Goal: Information Seeking & Learning: Learn about a topic

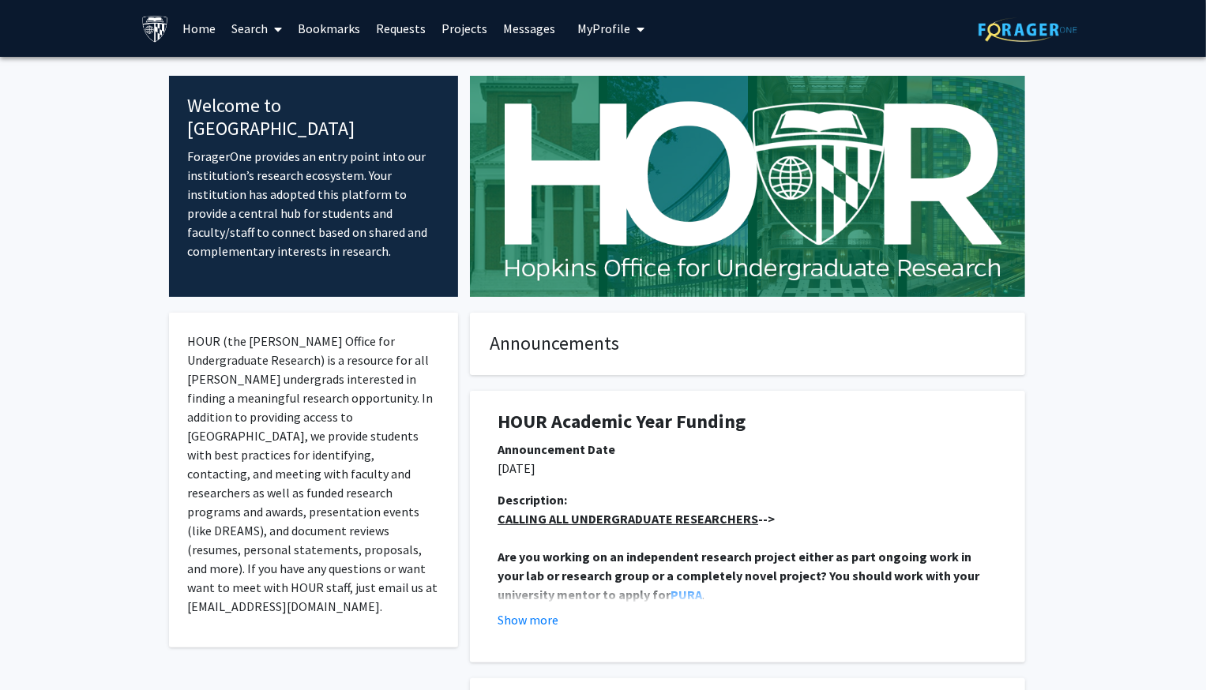
click at [257, 27] on link "Search" at bounding box center [256, 28] width 66 height 55
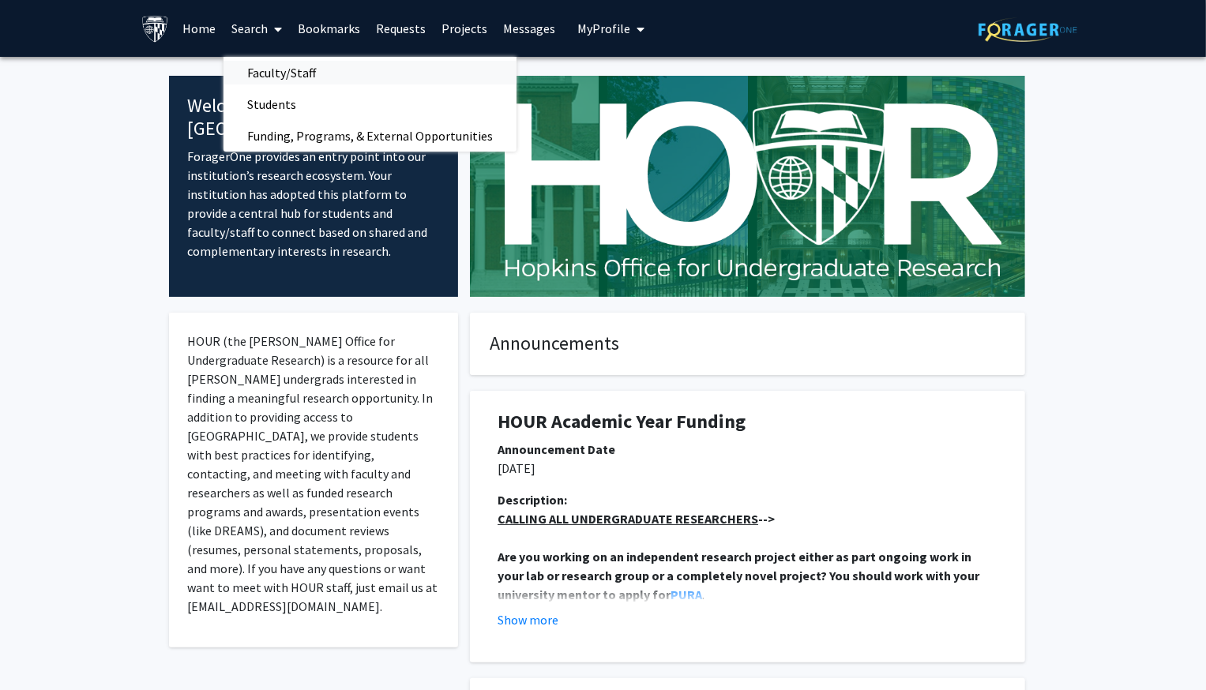
click at [265, 74] on span "Faculty/Staff" at bounding box center [281, 73] width 116 height 32
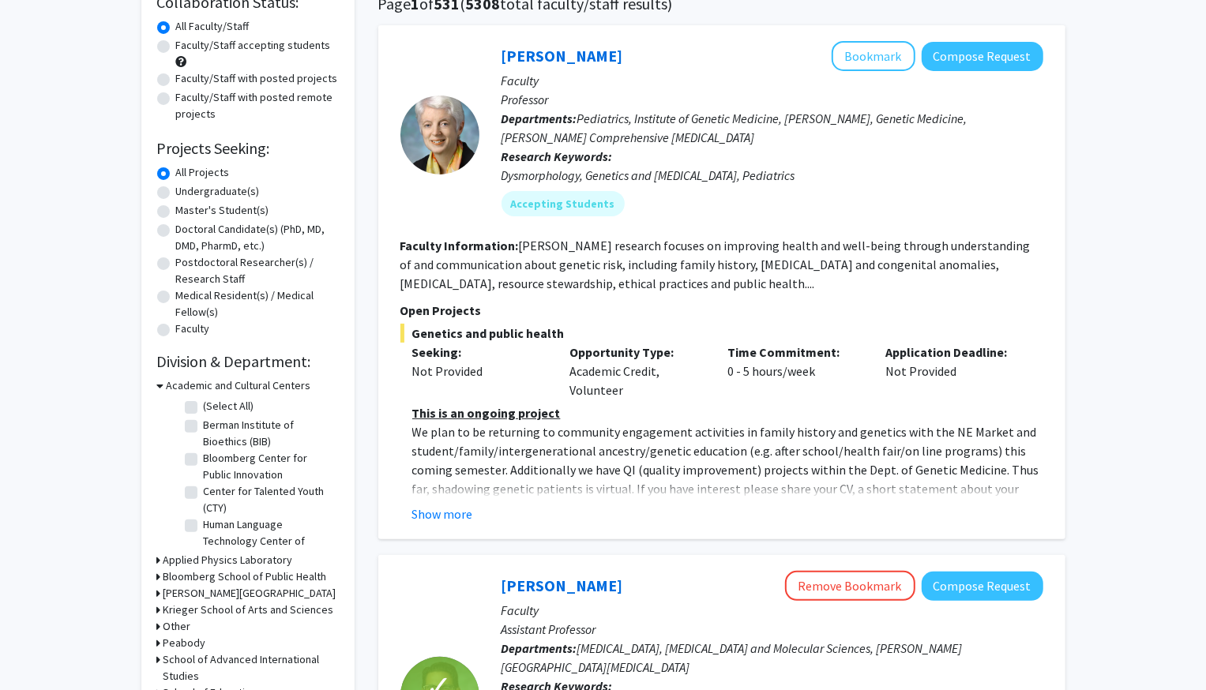
scroll to position [163, 0]
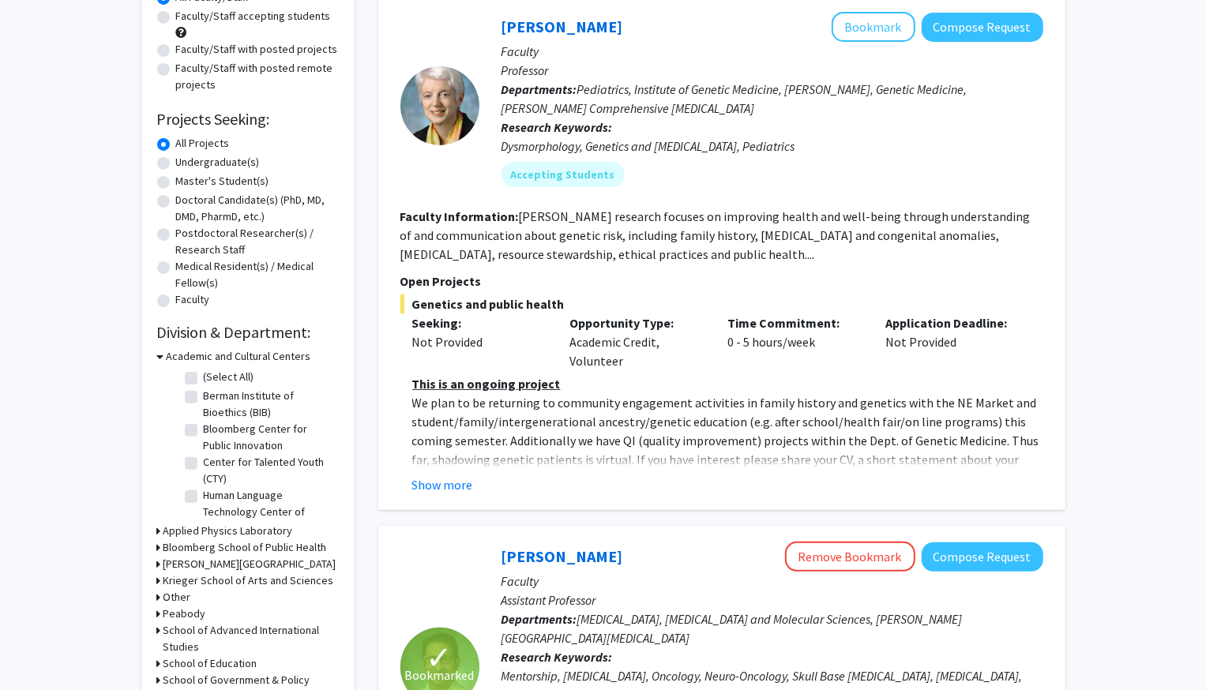
click at [423, 484] on button "Show more" at bounding box center [442, 484] width 61 height 19
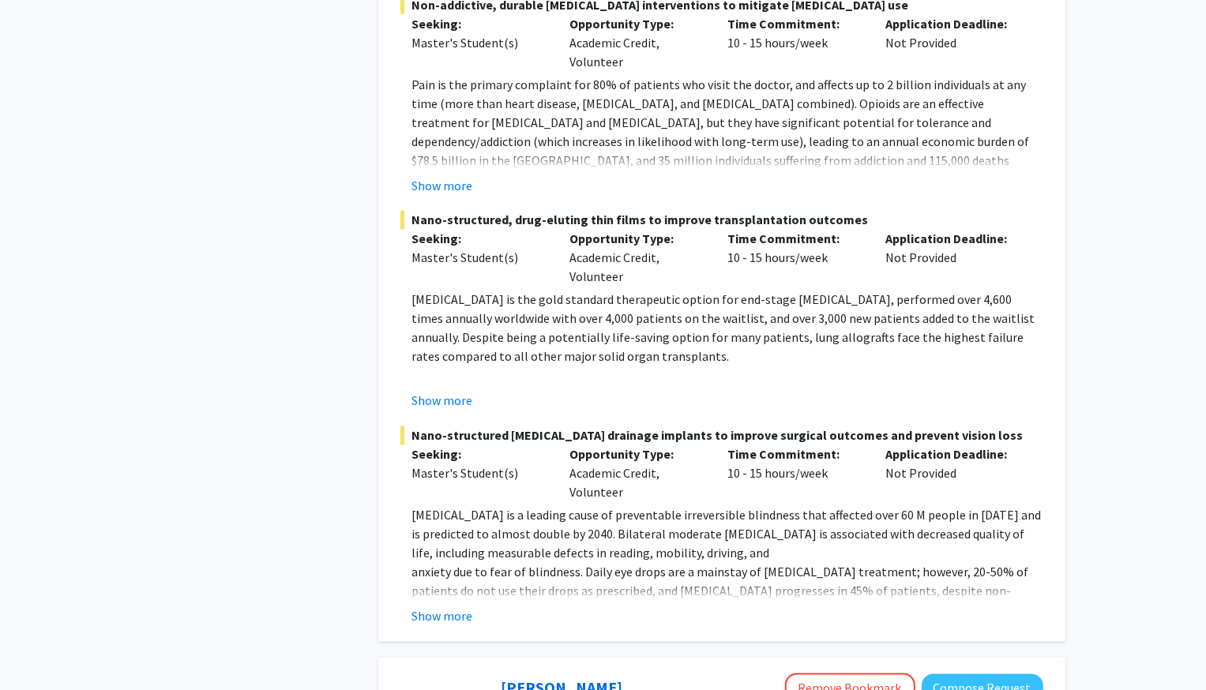
scroll to position [2065, 0]
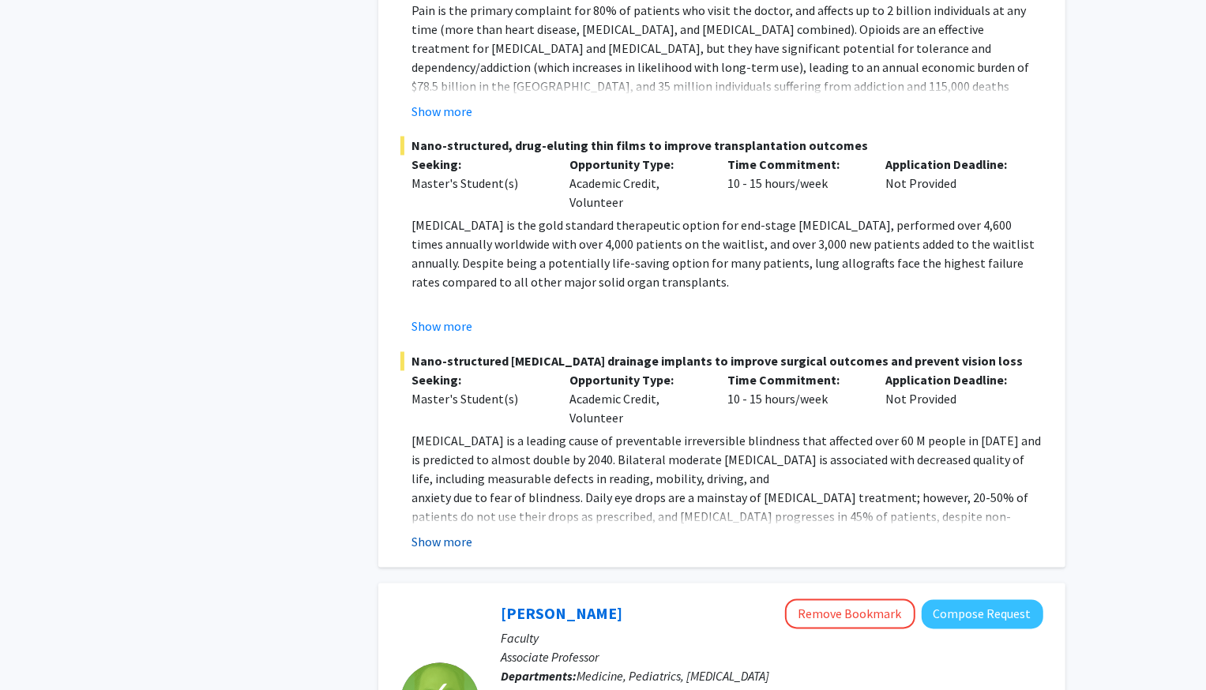
click at [456, 533] on button "Show more" at bounding box center [442, 542] width 61 height 19
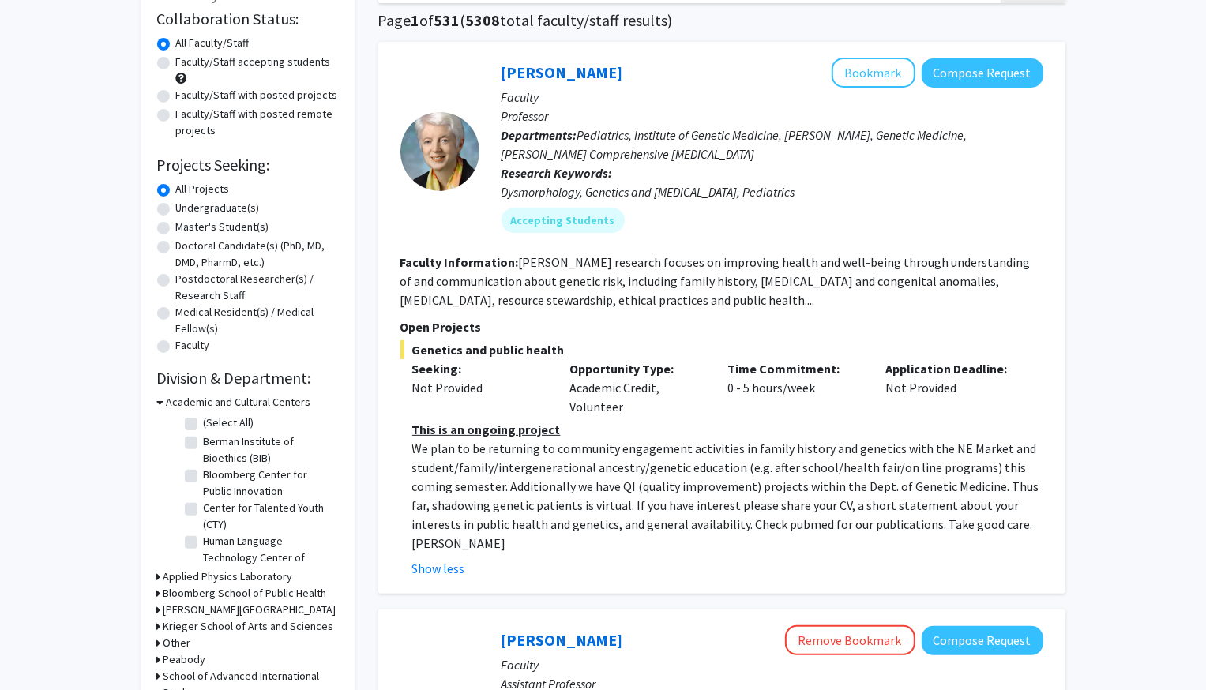
scroll to position [0, 0]
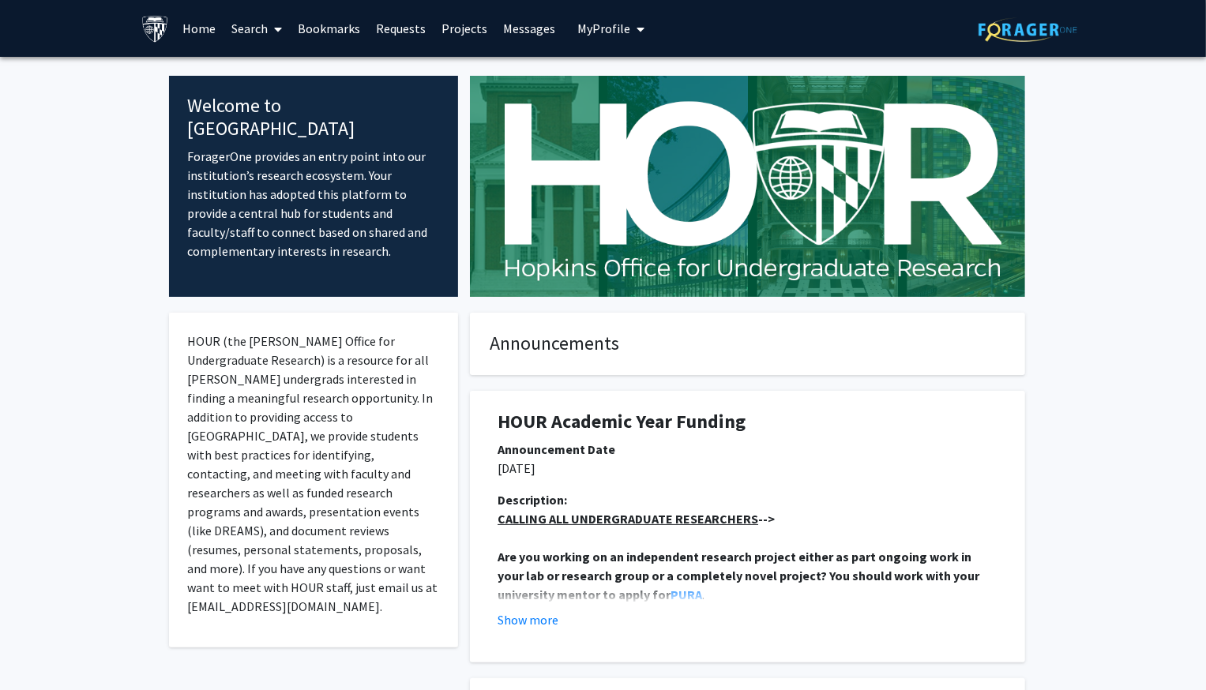
click at [340, 26] on link "Bookmarks" at bounding box center [329, 28] width 78 height 55
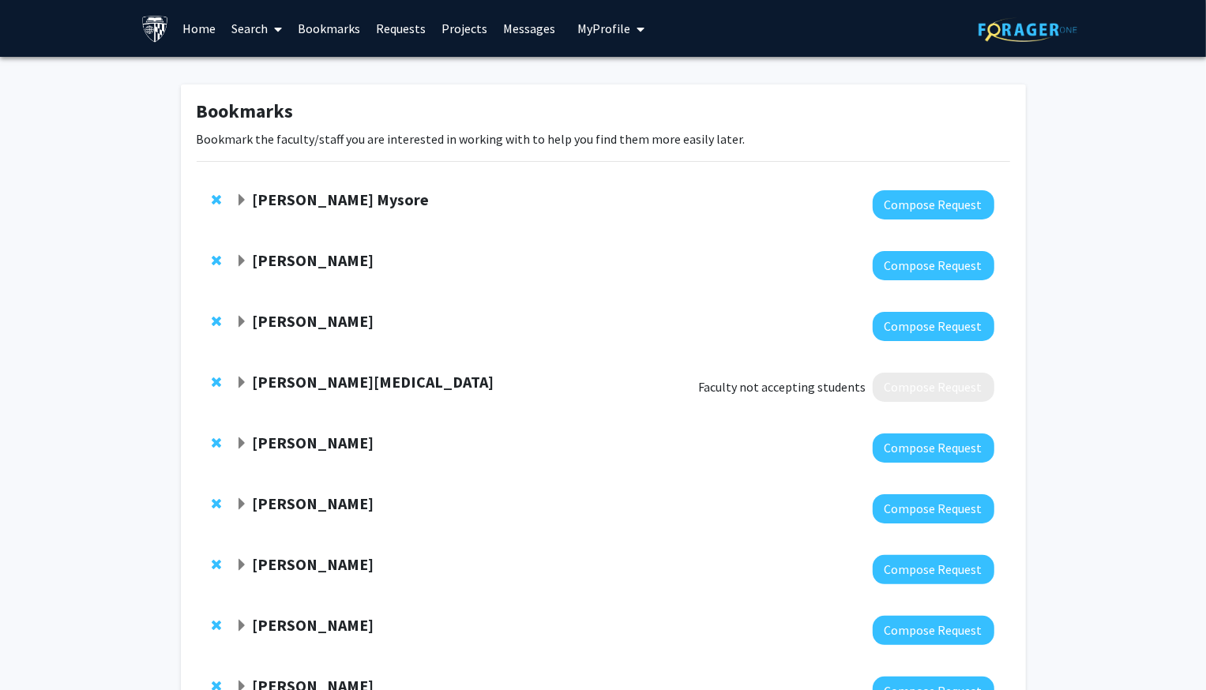
click at [414, 32] on link "Requests" at bounding box center [401, 28] width 66 height 55
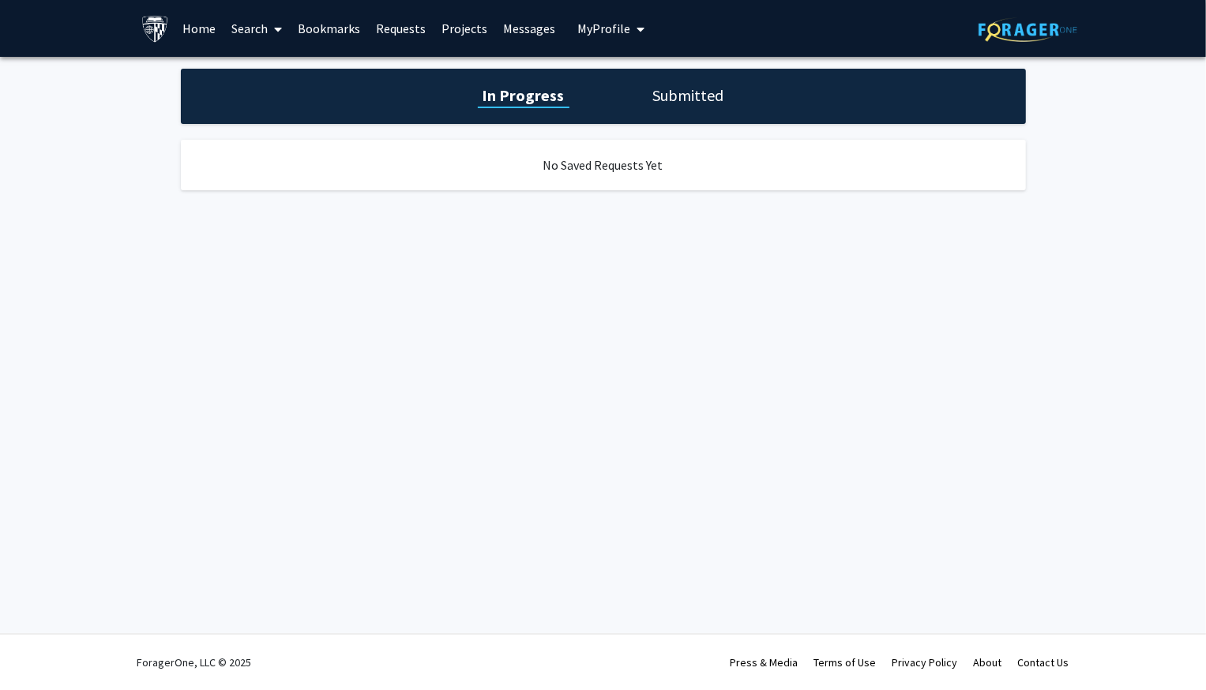
click at [337, 38] on link "Bookmarks" at bounding box center [329, 28] width 78 height 55
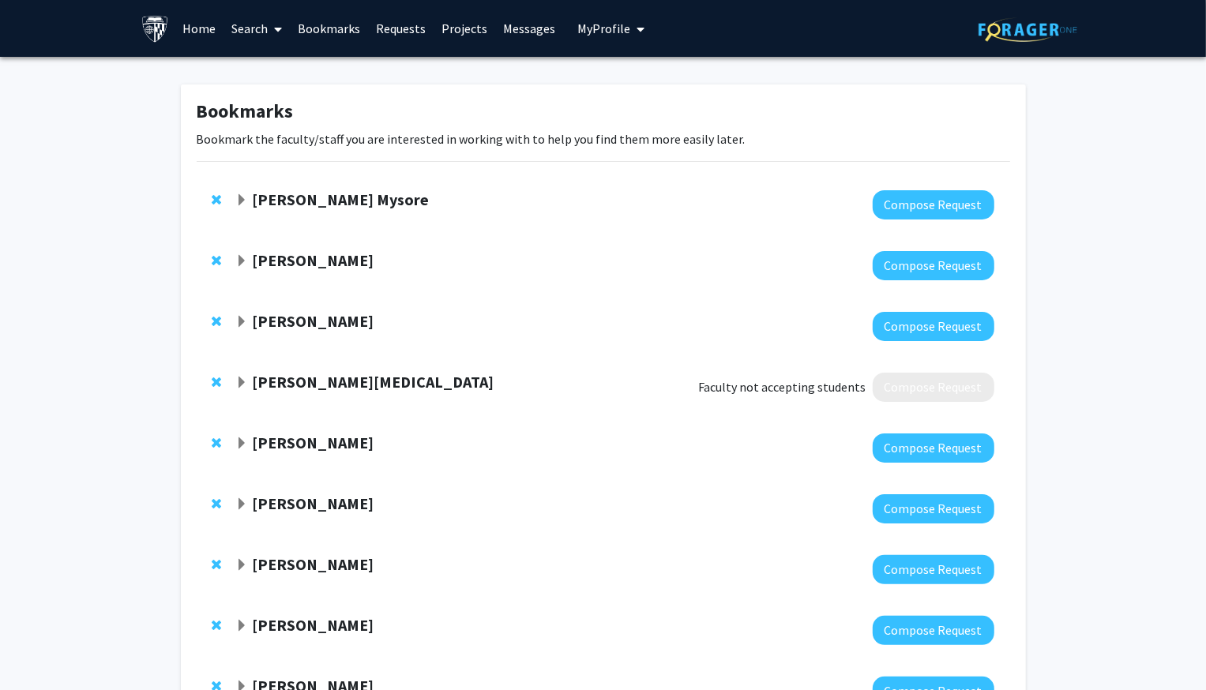
click at [306, 201] on strong "[PERSON_NAME] Mysore" at bounding box center [340, 199] width 177 height 20
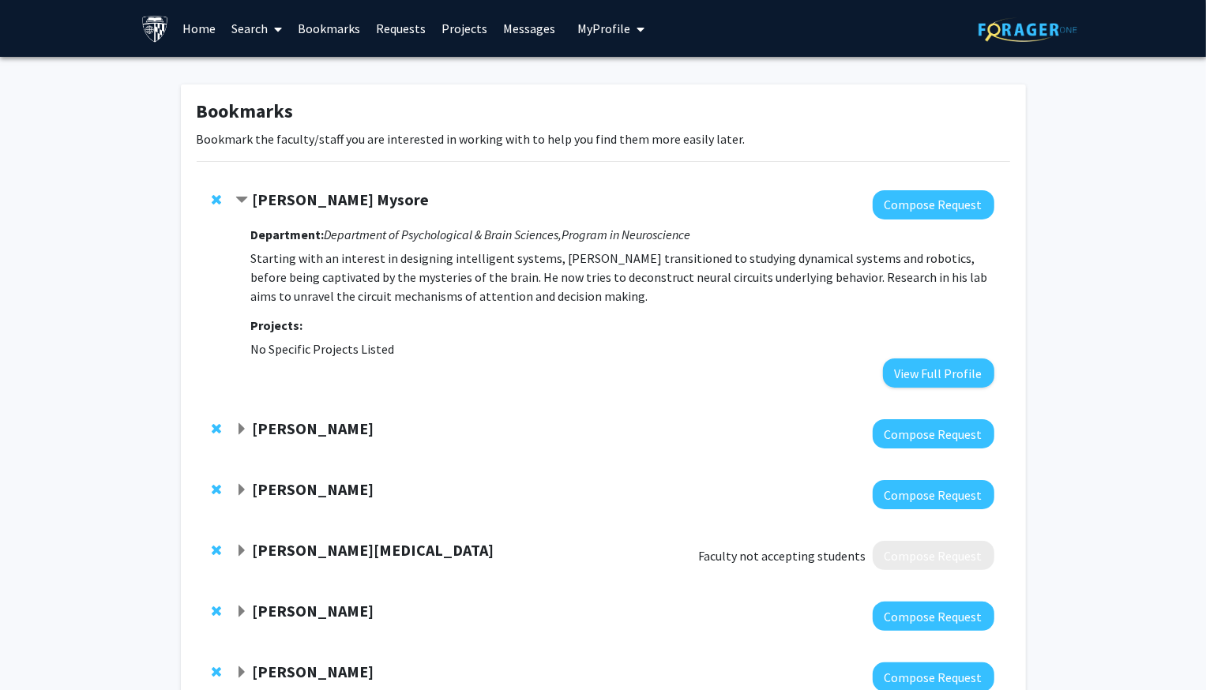
click at [248, 30] on link "Search" at bounding box center [256, 28] width 66 height 55
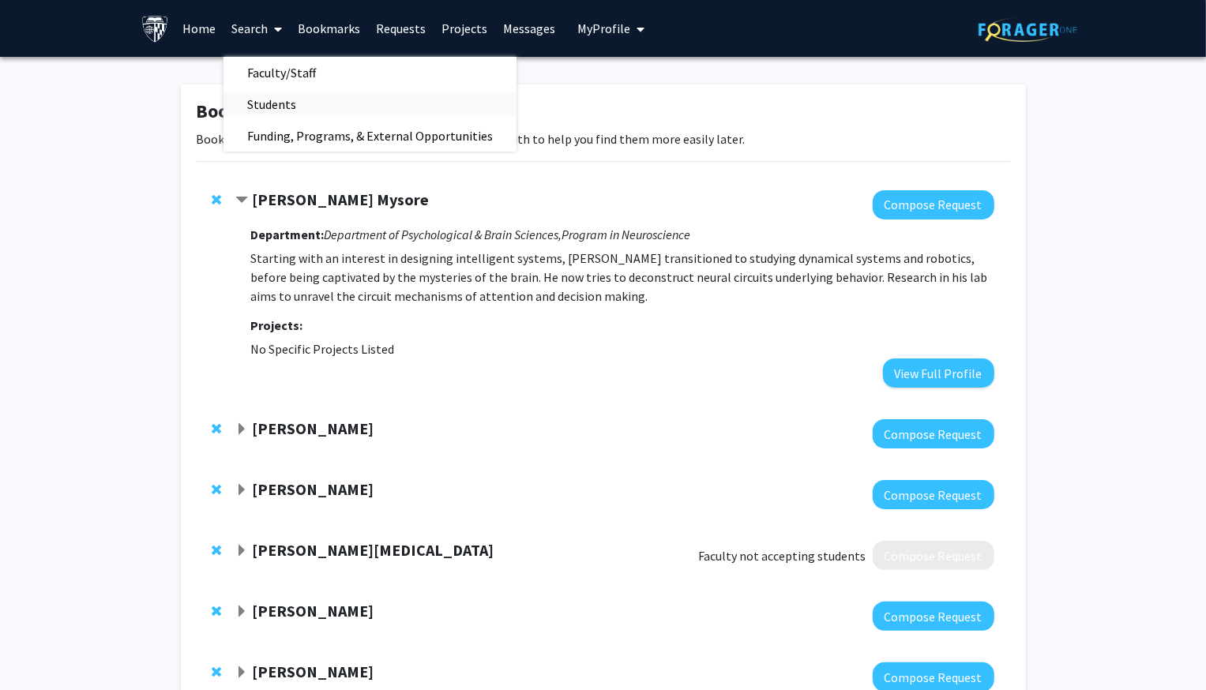
click at [268, 101] on span "Students" at bounding box center [271, 104] width 96 height 32
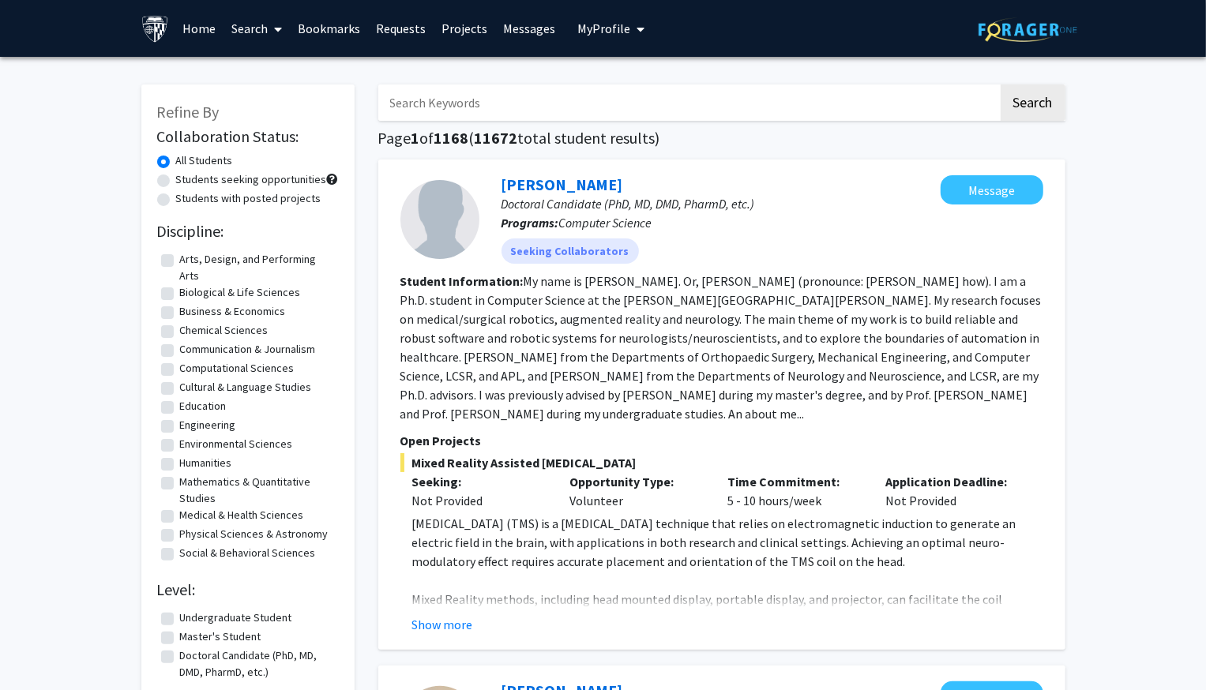
click at [246, 29] on link "Search" at bounding box center [256, 28] width 66 height 55
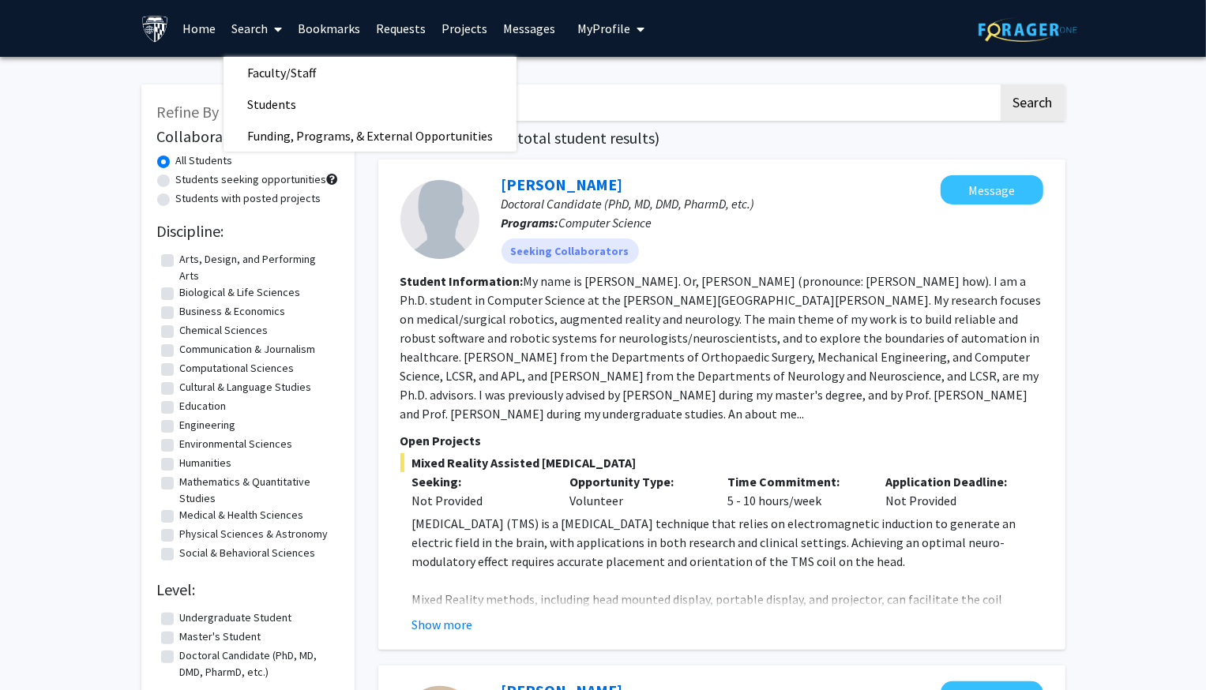
click at [455, 462] on span "Mixed Reality Assisted [MEDICAL_DATA]" at bounding box center [721, 462] width 643 height 19
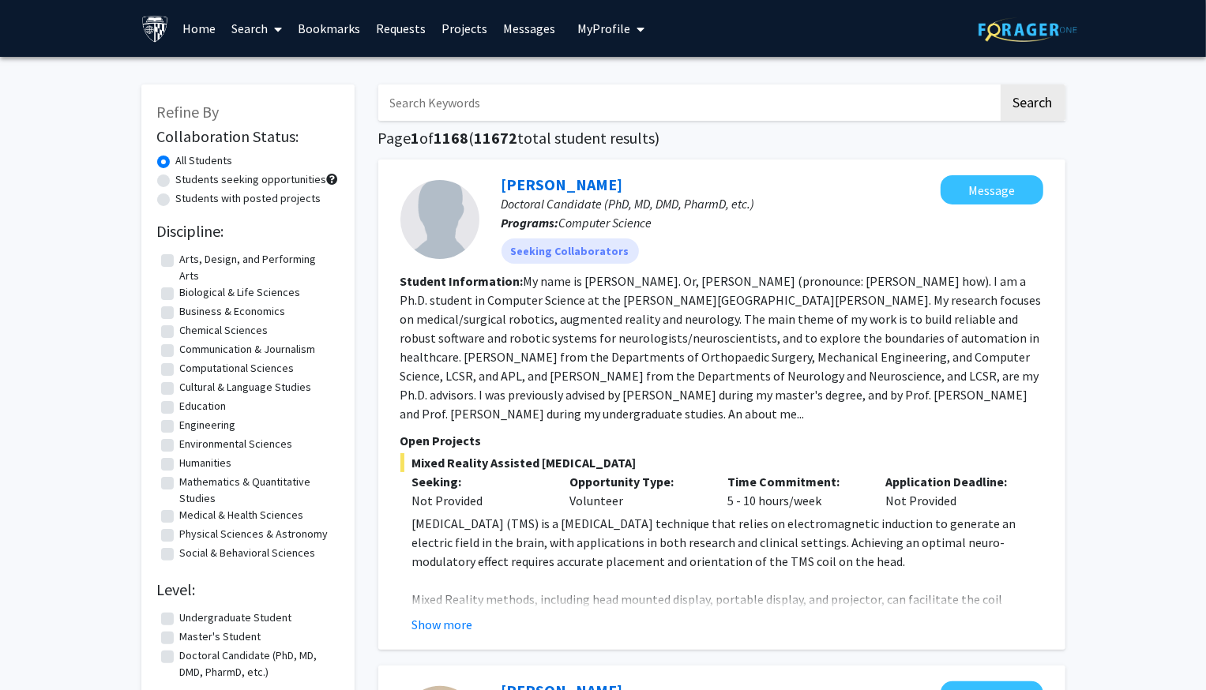
click at [270, 32] on span at bounding box center [275, 29] width 14 height 55
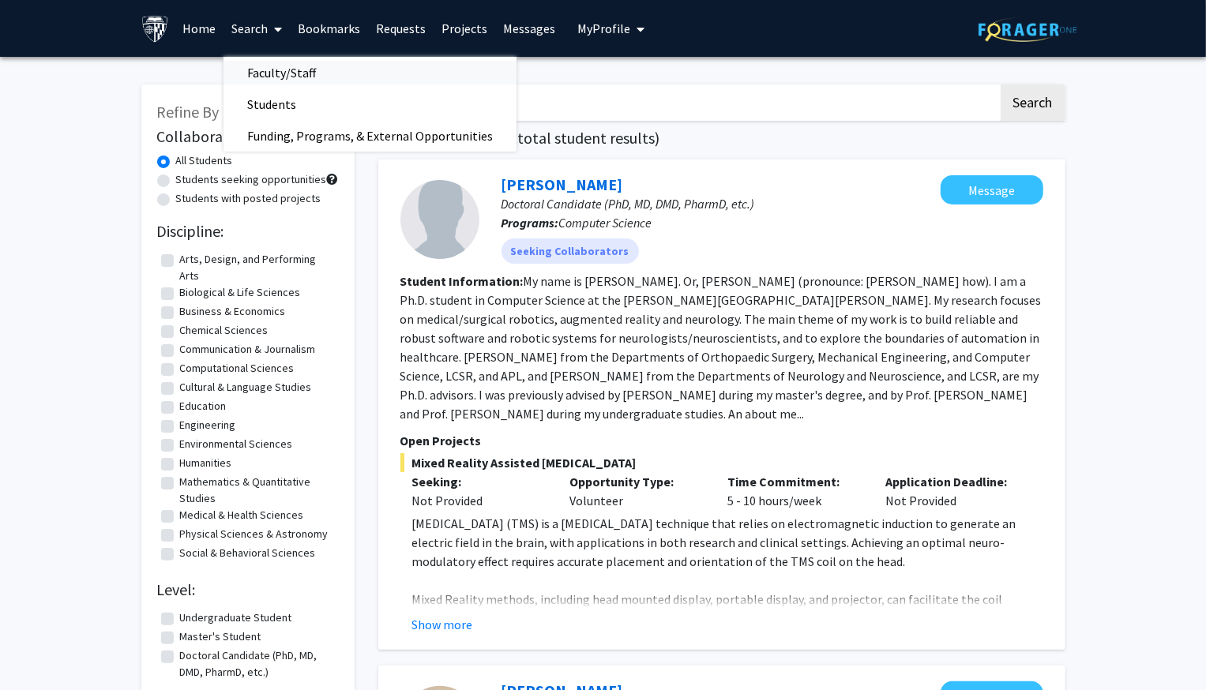
click at [288, 79] on span "Faculty/Staff" at bounding box center [281, 73] width 116 height 32
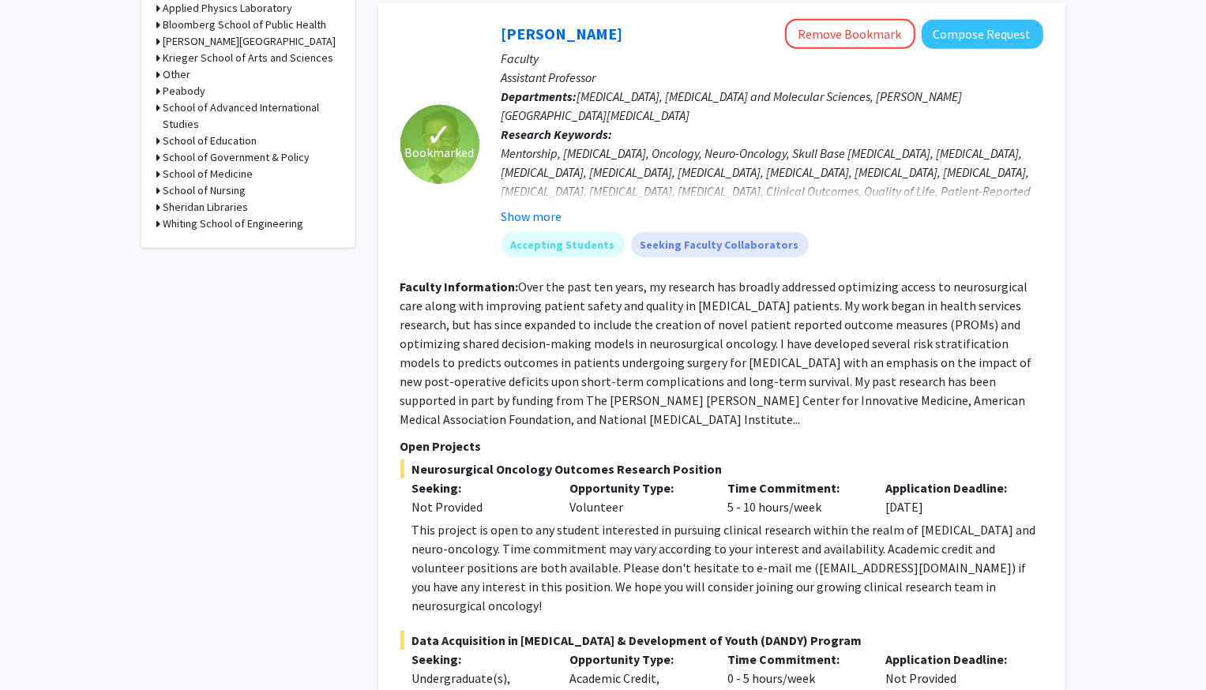
scroll to position [639, 0]
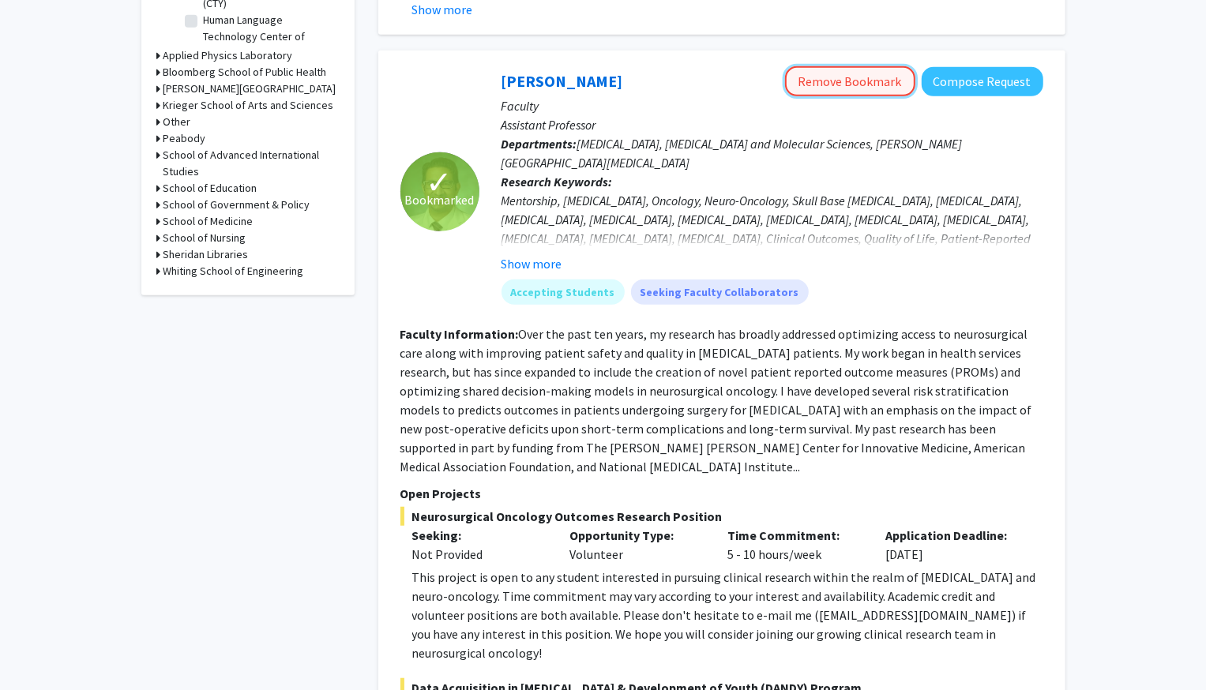
click at [854, 85] on button "Remove Bookmark" at bounding box center [850, 81] width 130 height 30
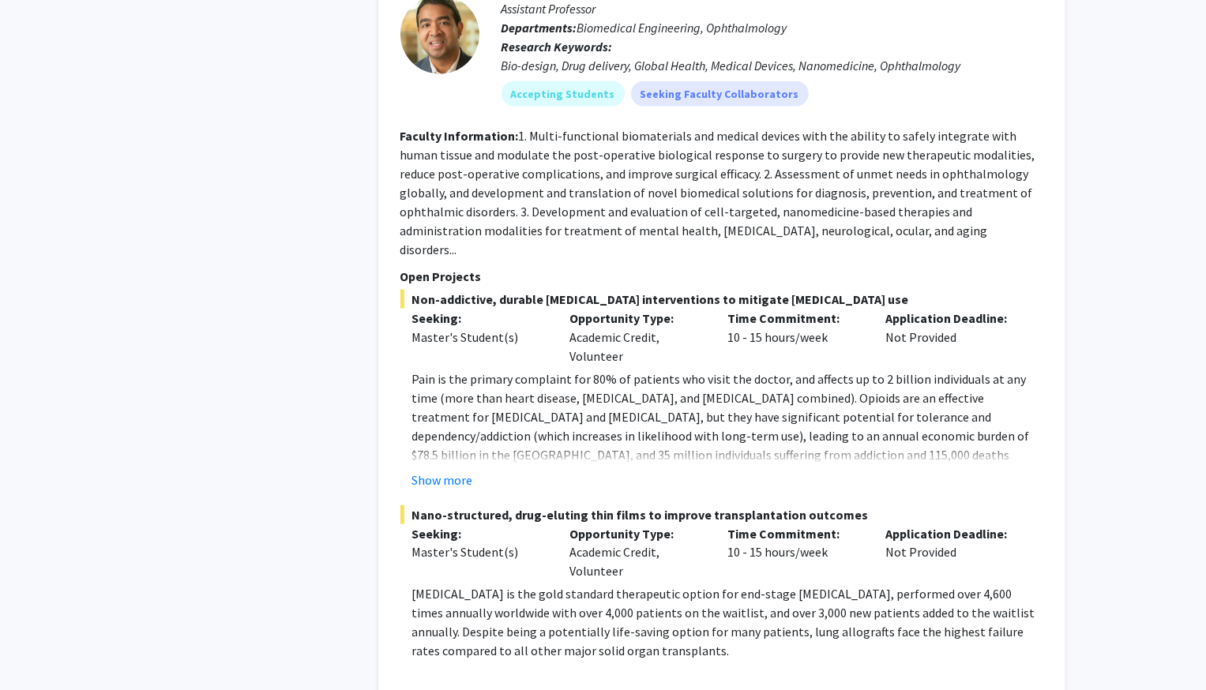
scroll to position [1693, 0]
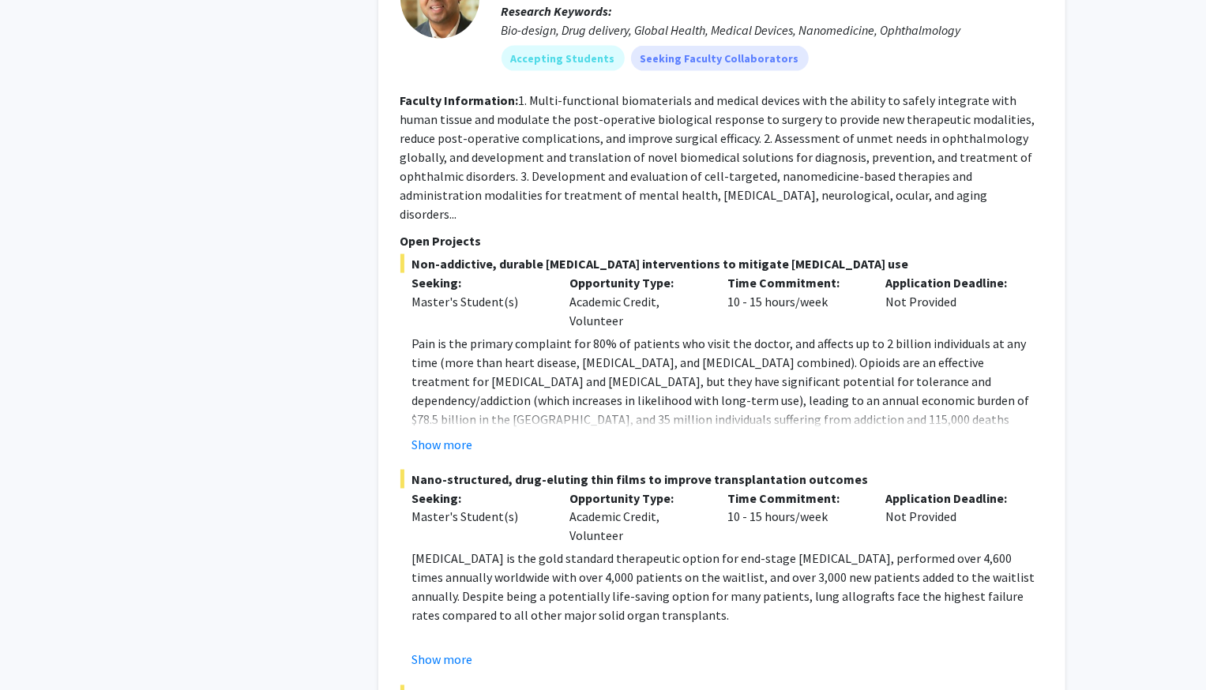
click at [471, 435] on div "Show more" at bounding box center [727, 444] width 631 height 19
click at [433, 435] on button "Show more" at bounding box center [442, 444] width 61 height 19
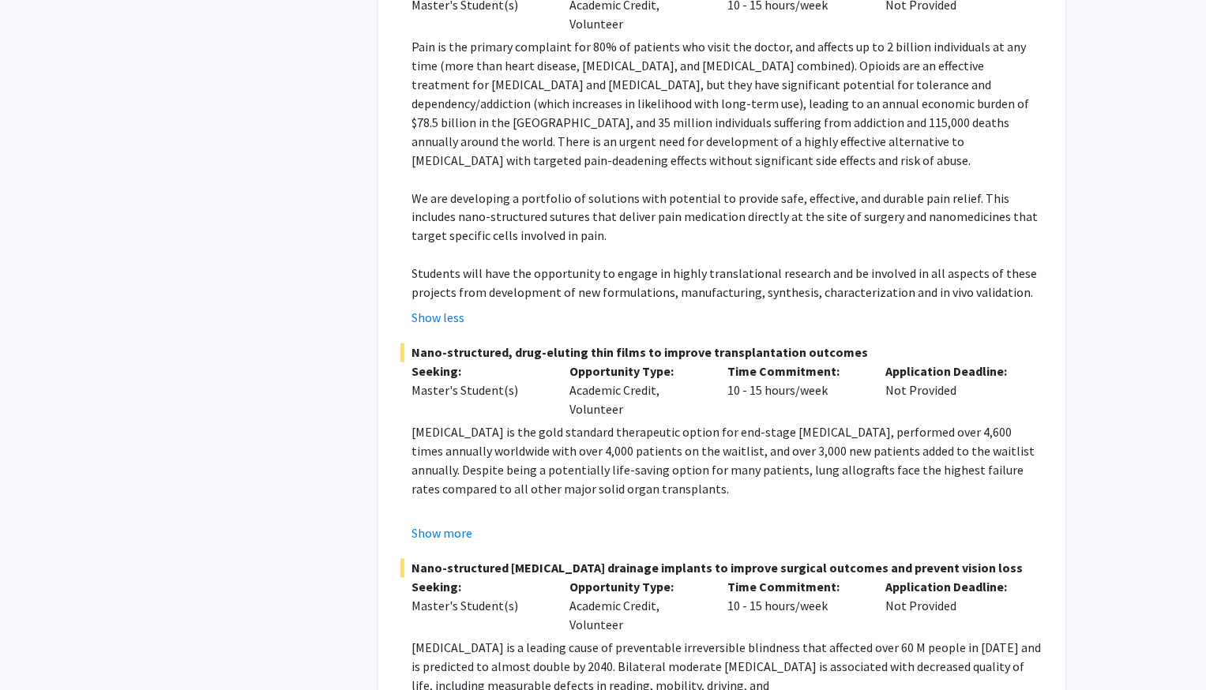
scroll to position [1993, 0]
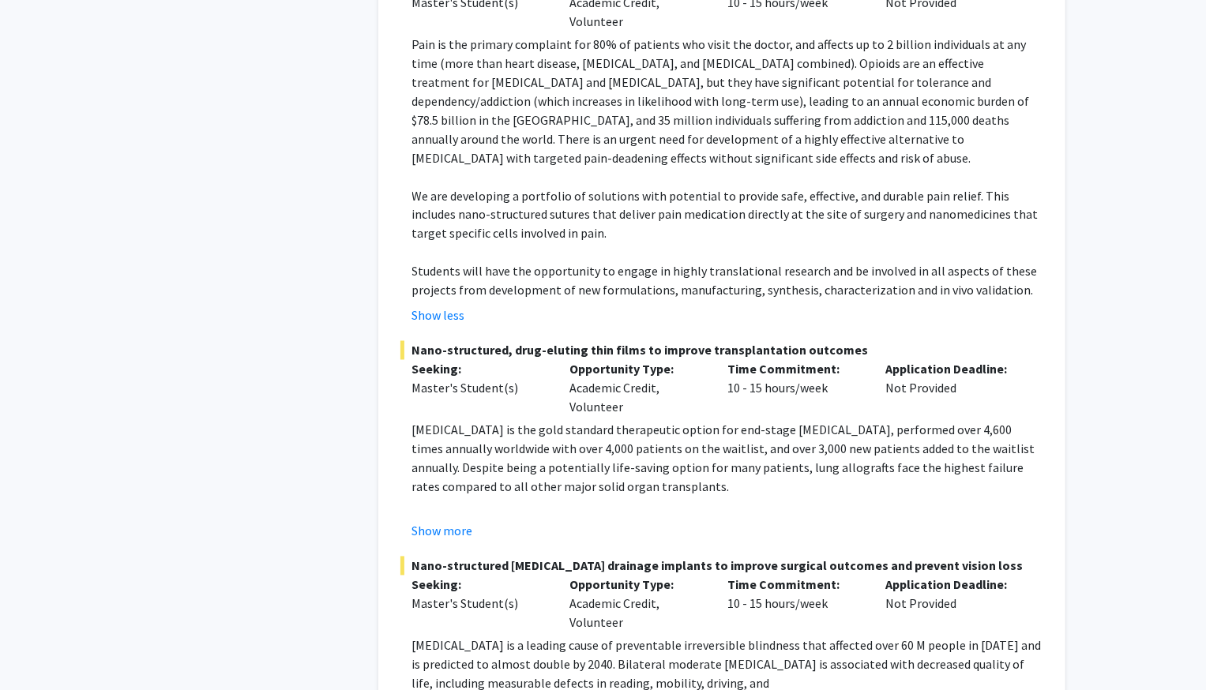
click at [433, 463] on fg-read-more "[MEDICAL_DATA] is the gold standard therapeutic option for end-stage [MEDICAL_D…" at bounding box center [721, 481] width 643 height 120
click at [444, 522] on button "Show more" at bounding box center [442, 531] width 61 height 19
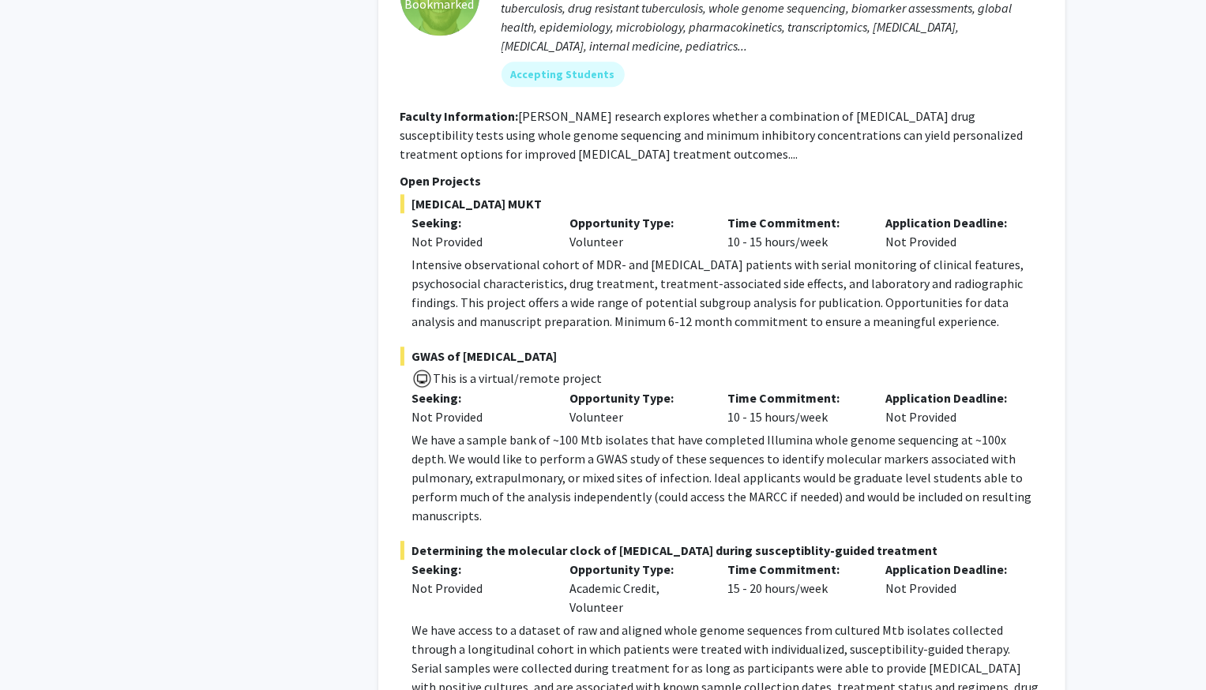
scroll to position [3153, 0]
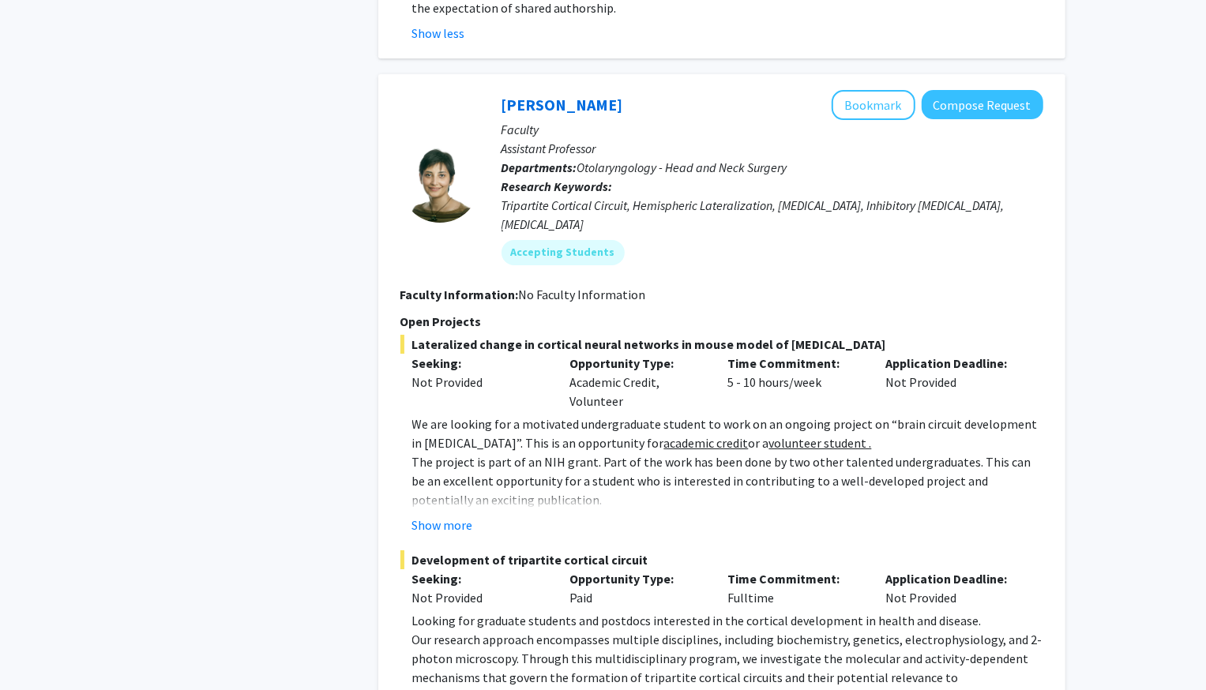
scroll to position [3925, 0]
click at [450, 413] on fg-read-more "We are looking for a motivated undergraduate student to work on an ongoing proj…" at bounding box center [721, 473] width 643 height 120
click at [450, 514] on button "Show more" at bounding box center [442, 523] width 61 height 19
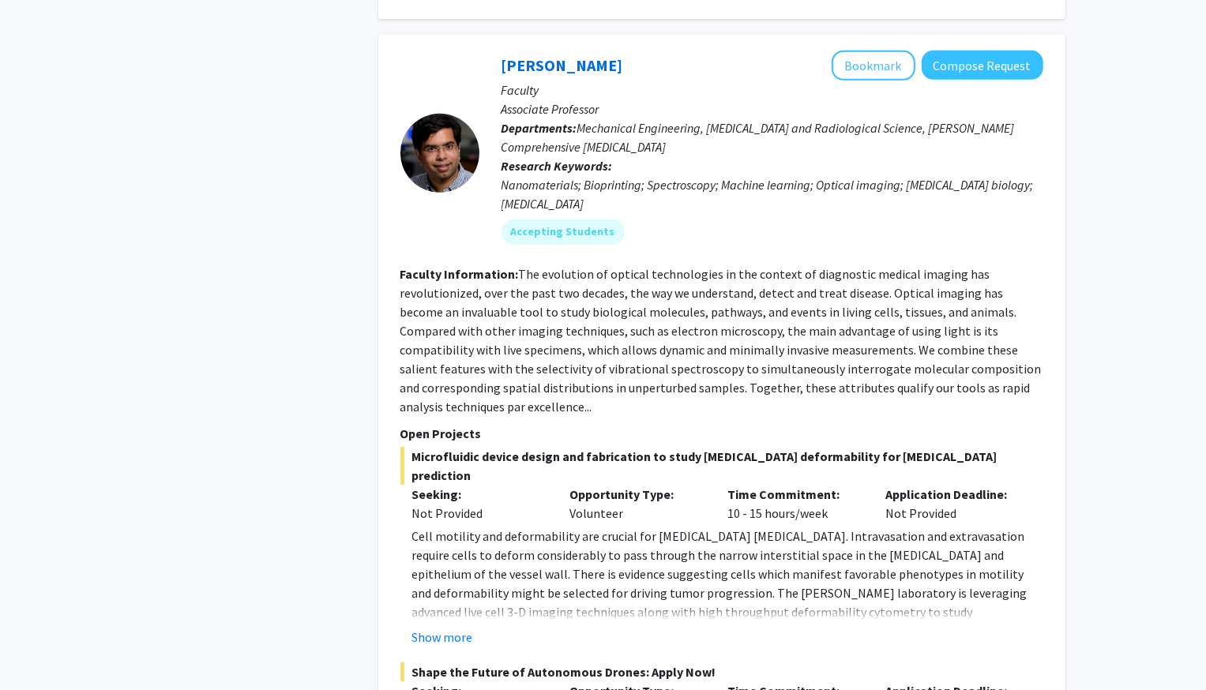
scroll to position [4957, 0]
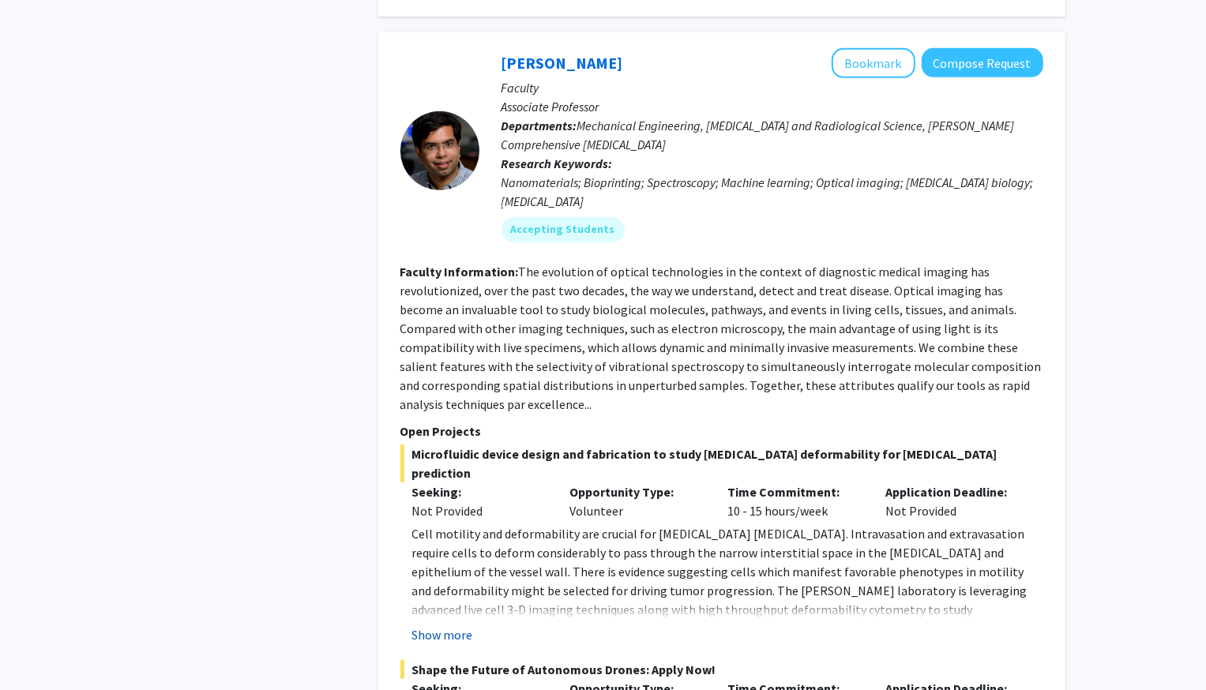
click at [446, 625] on button "Show more" at bounding box center [442, 634] width 61 height 19
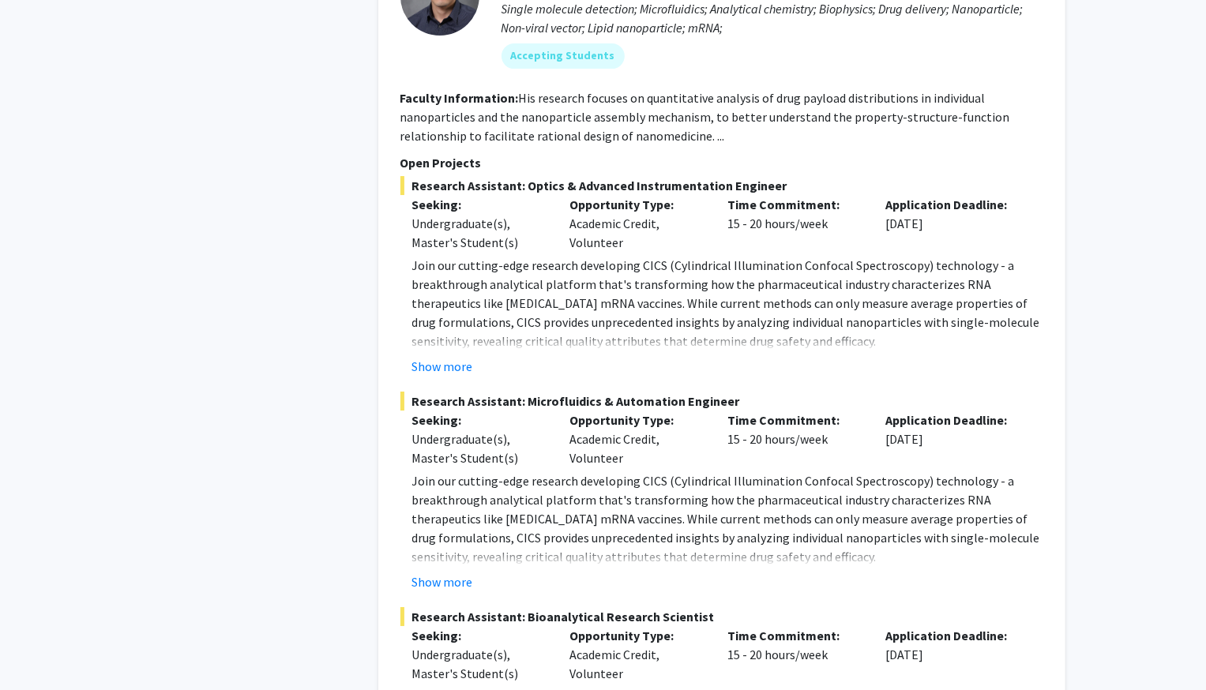
scroll to position [8450, 0]
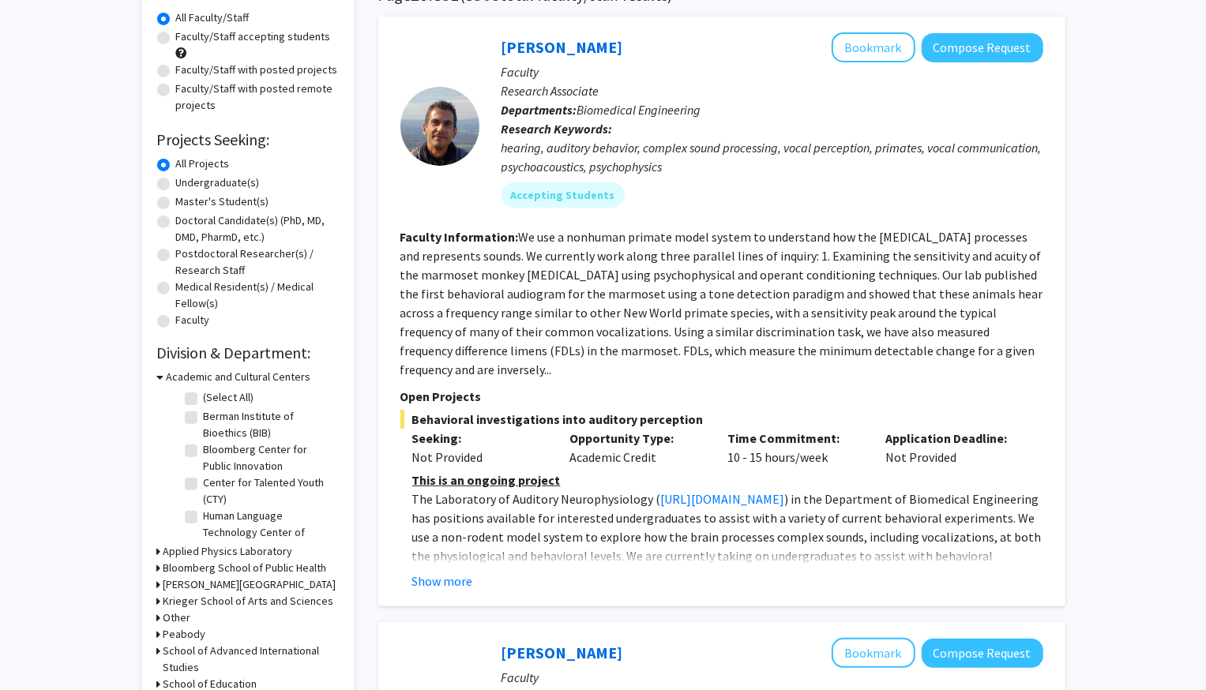
scroll to position [320, 0]
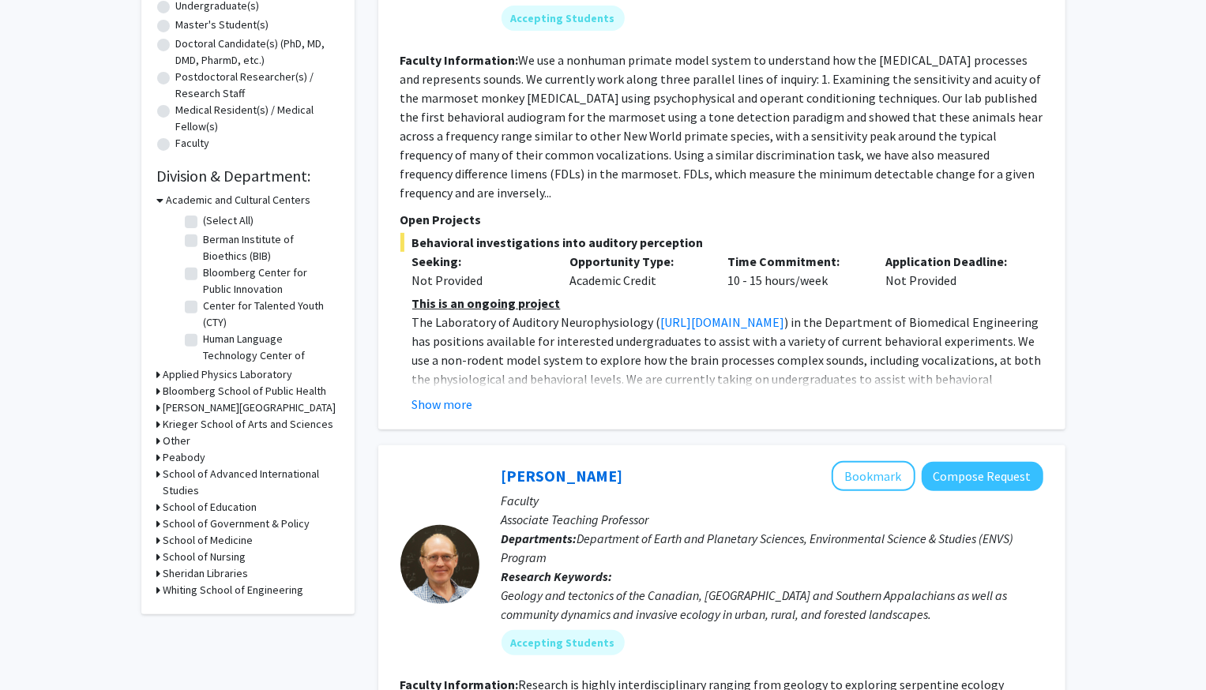
click at [464, 370] on fg-read-more "This is an ongoing project The Laboratory of Auditory Neurophysiology ( [URL][D…" at bounding box center [721, 354] width 643 height 120
click at [437, 395] on button "Show more" at bounding box center [442, 404] width 61 height 19
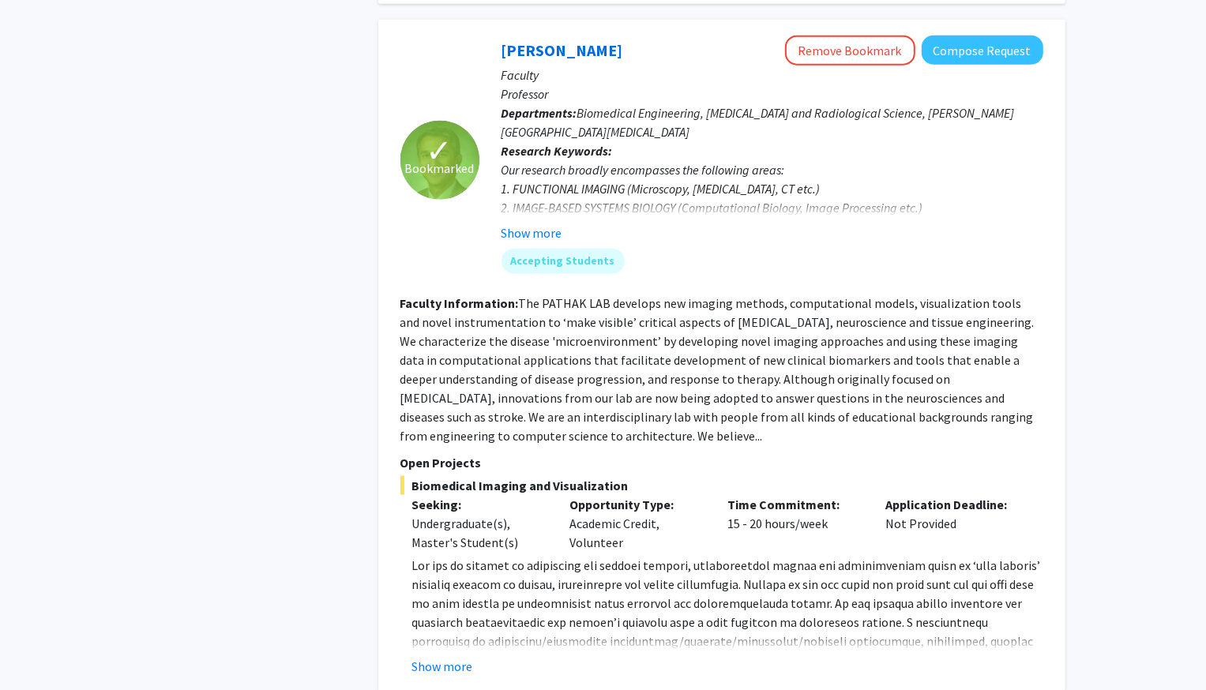
scroll to position [5826, 0]
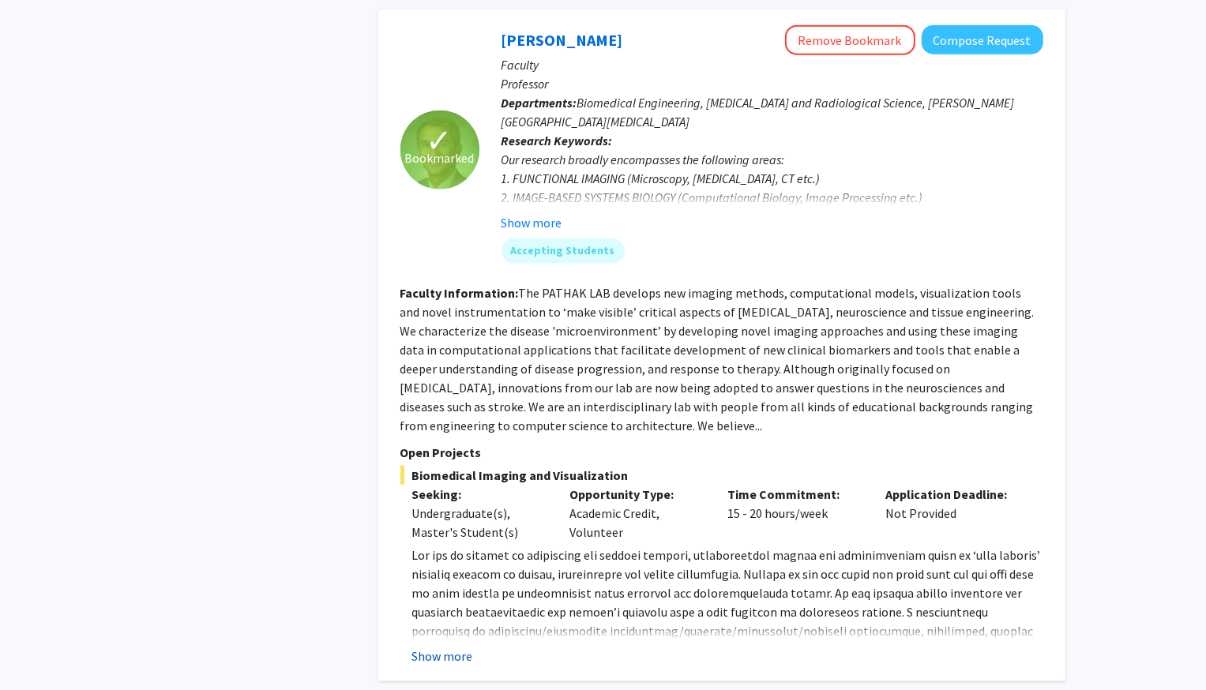
click at [451, 647] on button "Show more" at bounding box center [442, 656] width 61 height 19
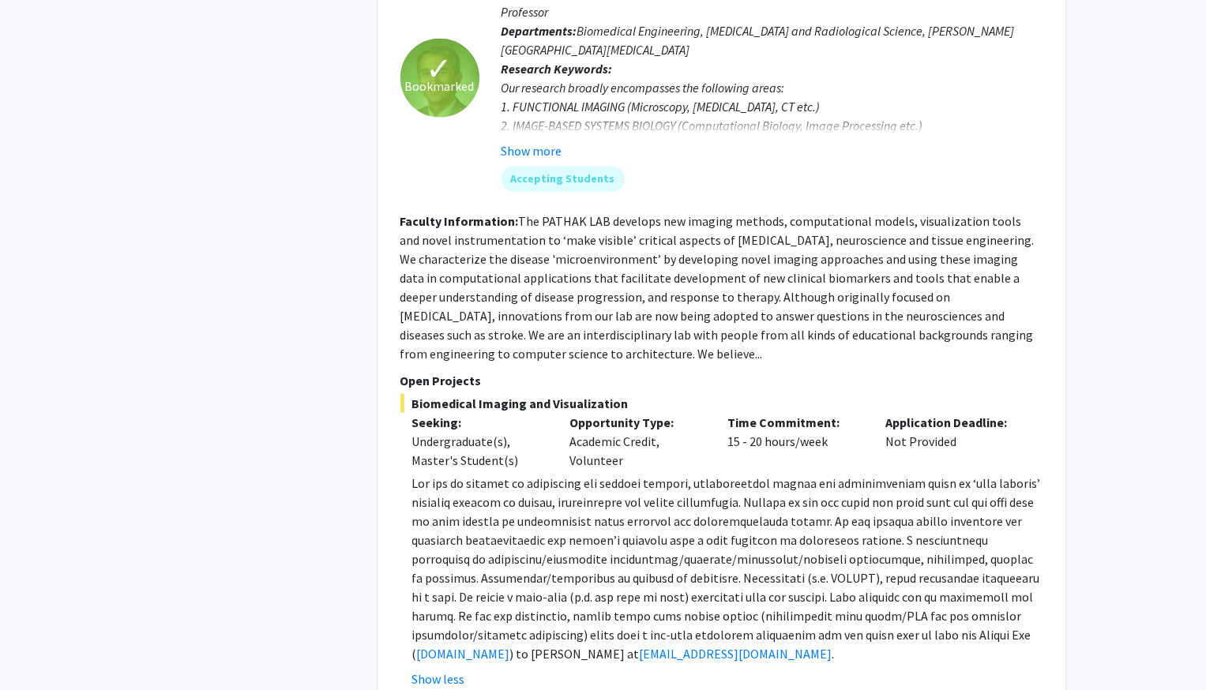
scroll to position [5900, 0]
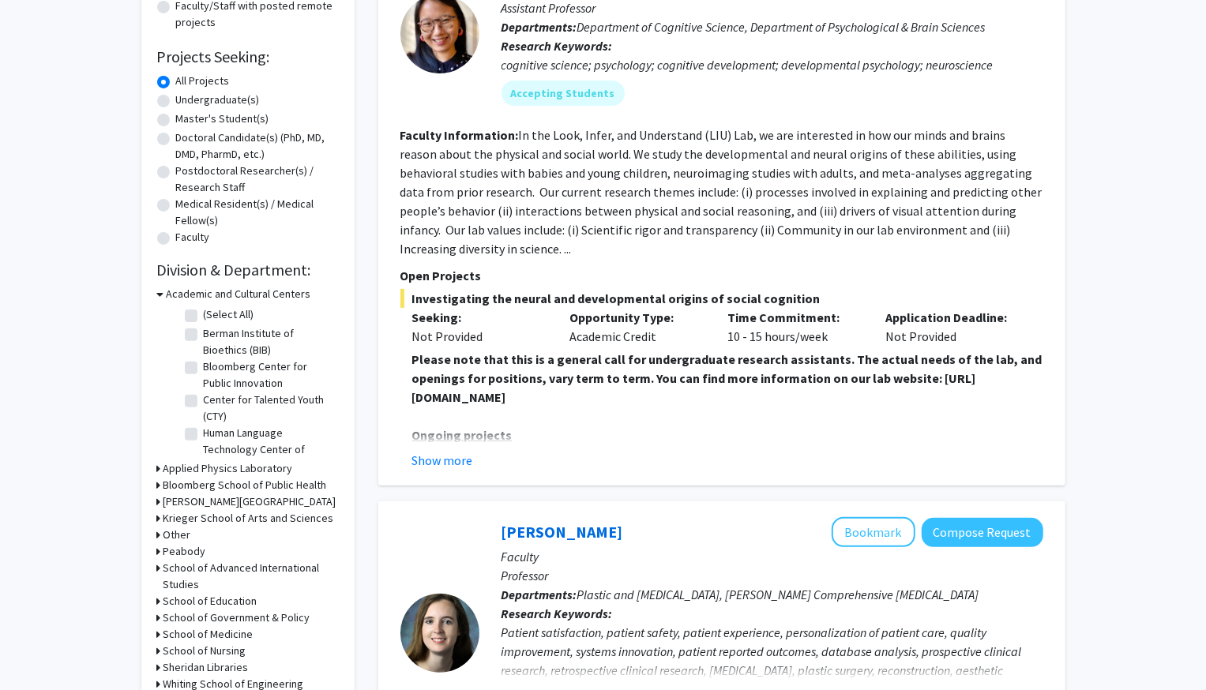
scroll to position [256, 0]
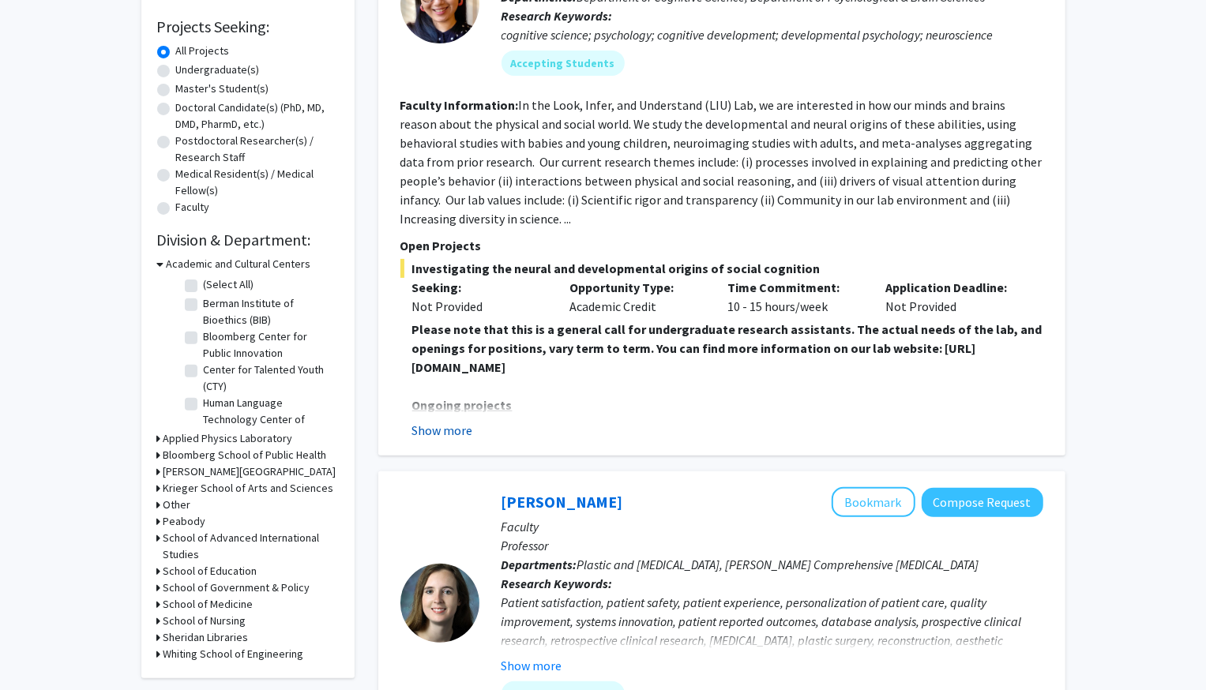
click at [452, 431] on button "Show more" at bounding box center [442, 430] width 61 height 19
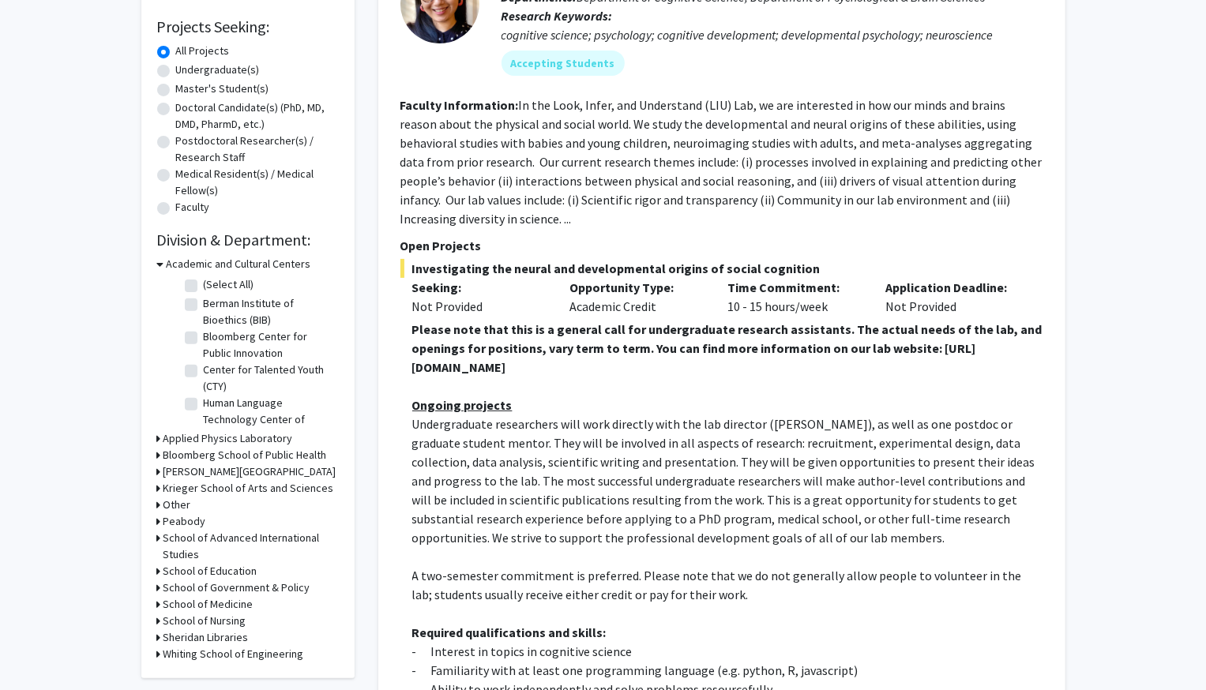
click at [497, 369] on strong "Please note that this is a general call for undergraduate research assistants. …" at bounding box center [727, 348] width 630 height 54
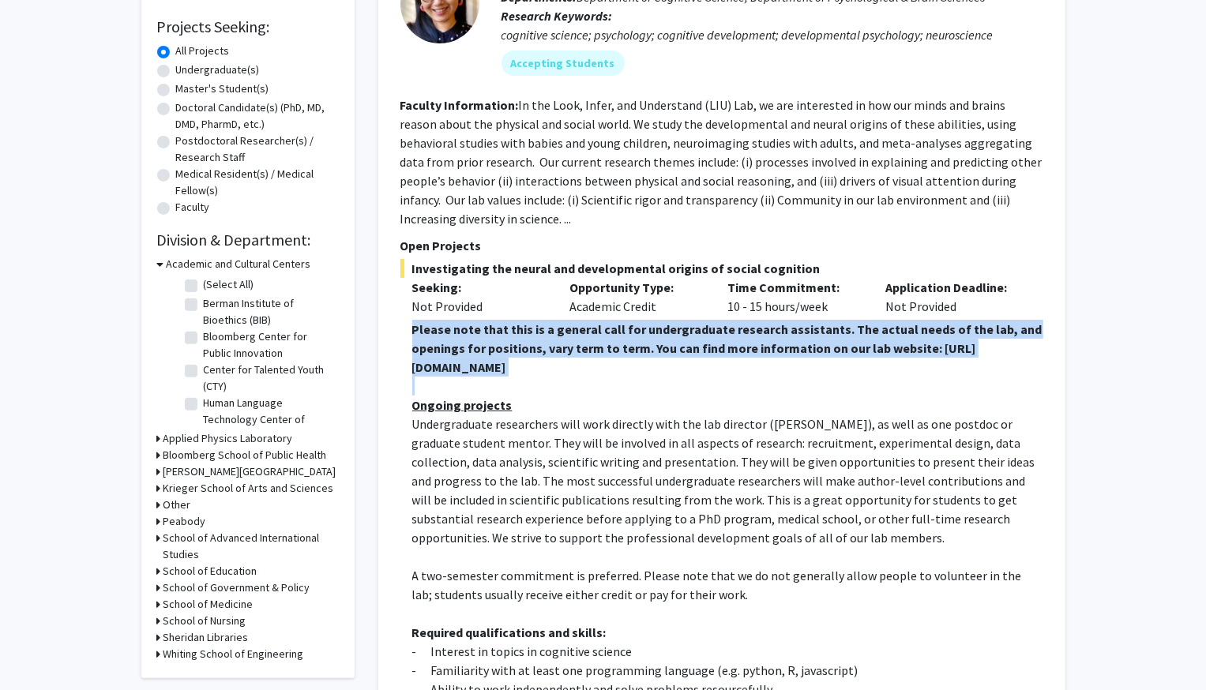
click at [497, 369] on strong "Please note that this is a general call for undergraduate research assistants. …" at bounding box center [727, 348] width 630 height 54
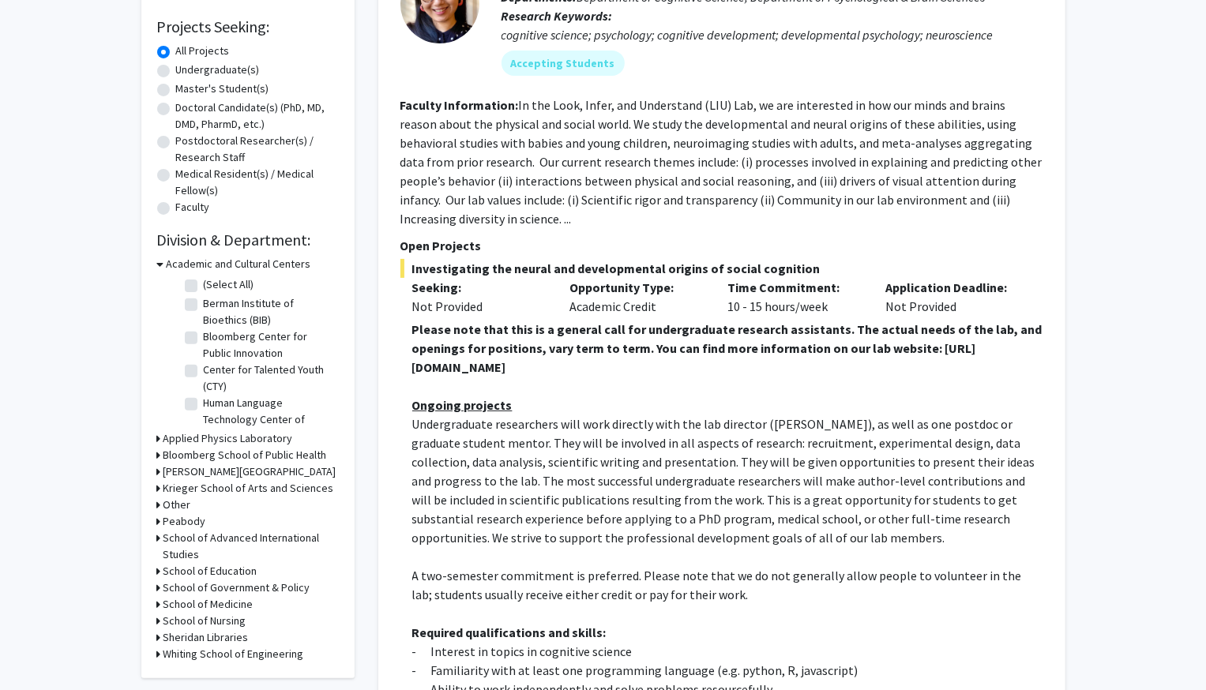
drag, startPoint x: 410, startPoint y: 363, endPoint x: 796, endPoint y: 362, distance: 386.1
click at [797, 362] on fg-read-more "Please note that this is a general call for undergraduate research assistants. …" at bounding box center [721, 617] width 643 height 594
copy strong "[URL][DOMAIN_NAME]"
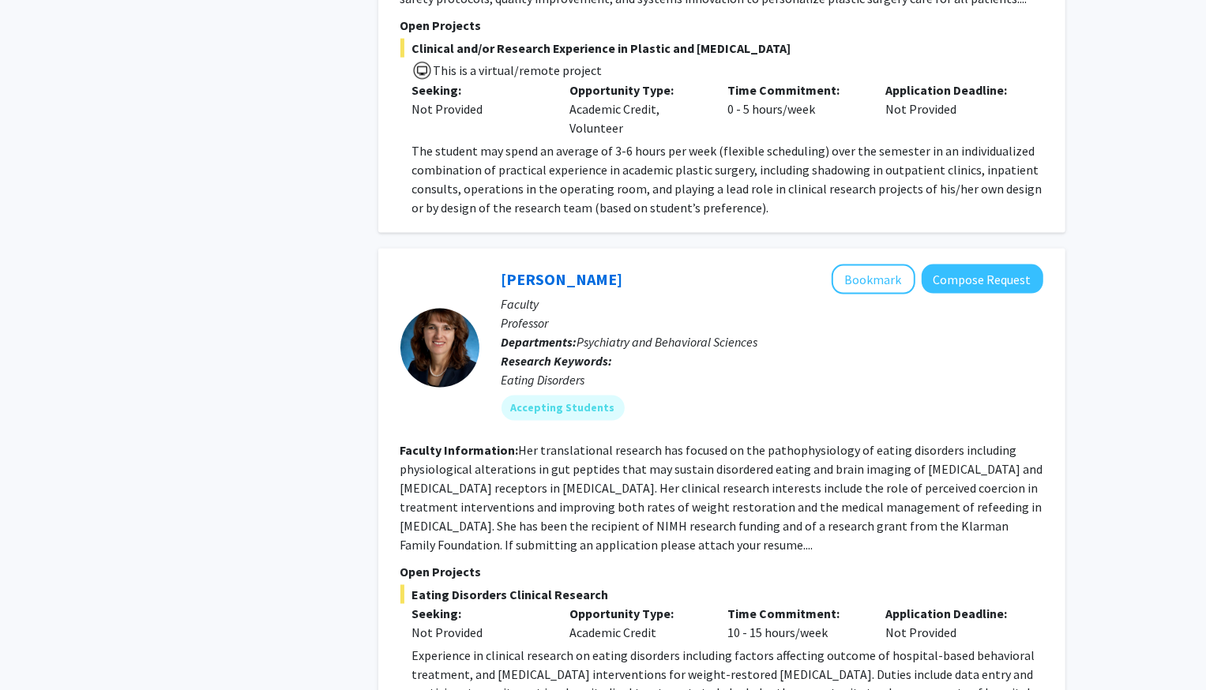
scroll to position [1676, 0]
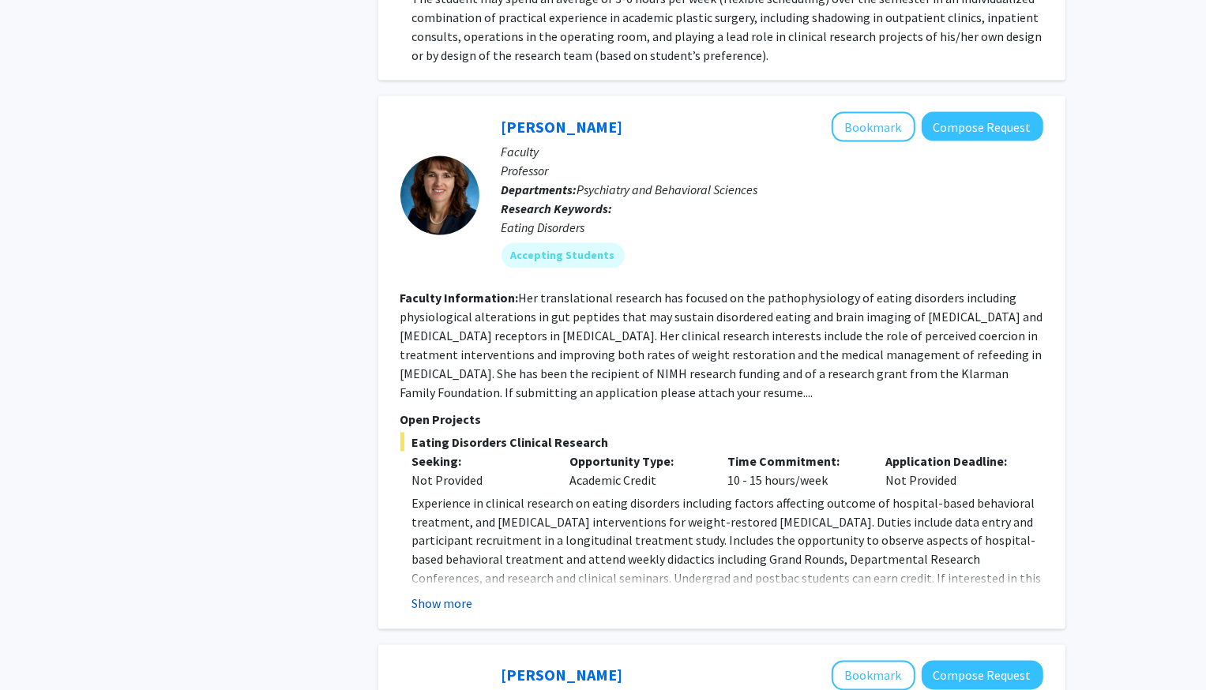
click at [443, 599] on button "Show more" at bounding box center [442, 604] width 61 height 19
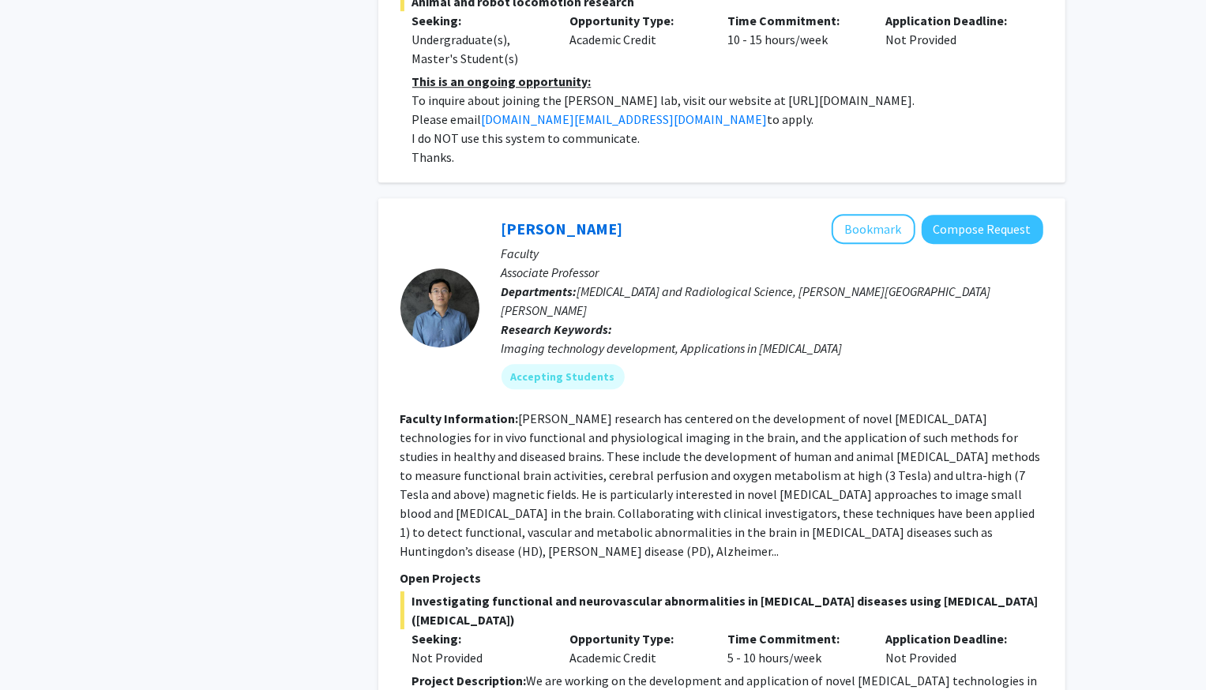
scroll to position [3741, 0]
